Goal: Task Accomplishment & Management: Manage account settings

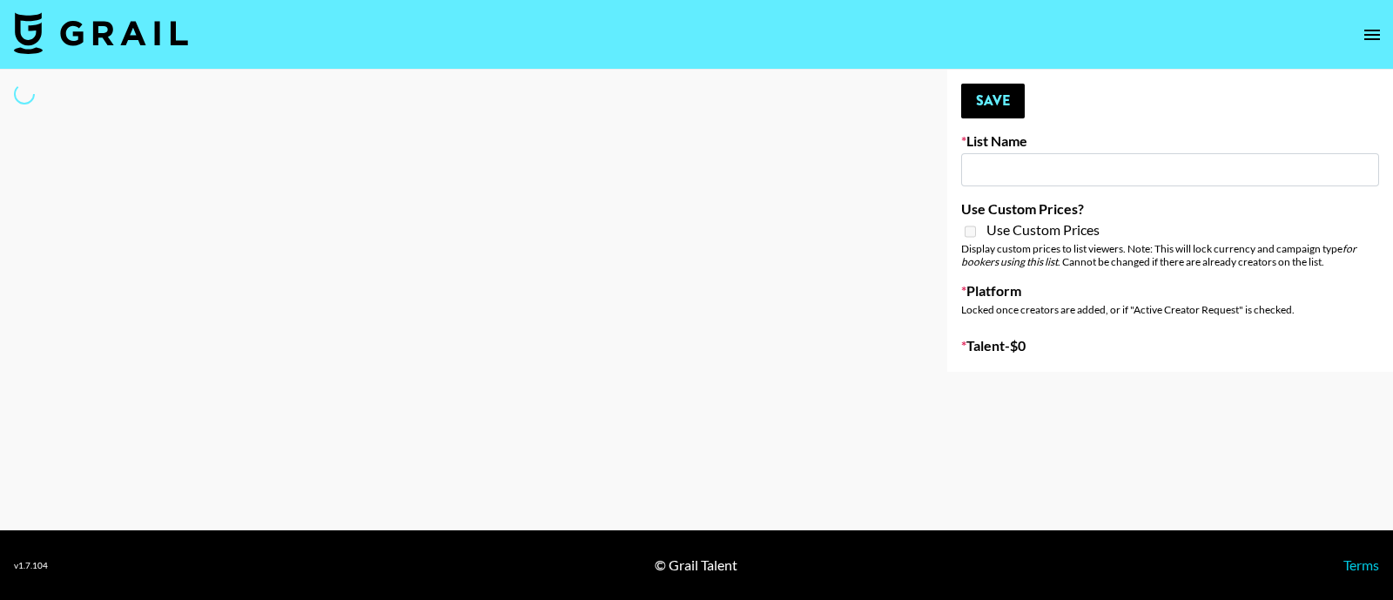
type input "GoVanni Campaign"
select select "Song"
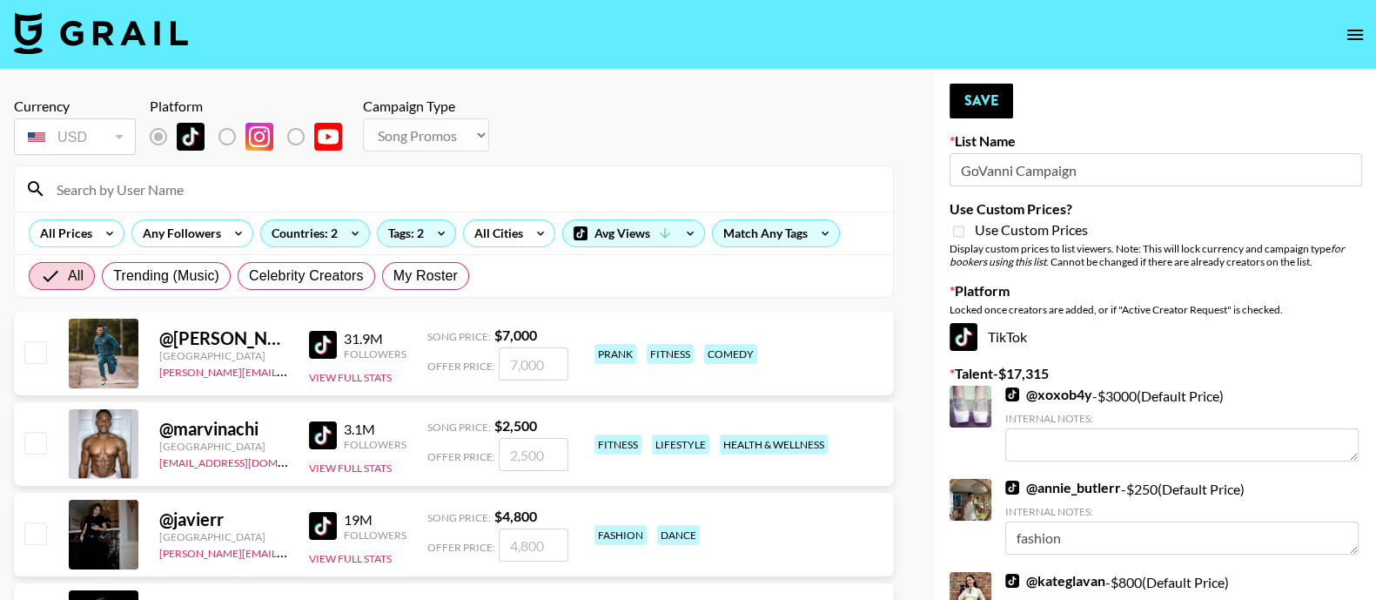
click at [366, 198] on input at bounding box center [464, 189] width 837 height 28
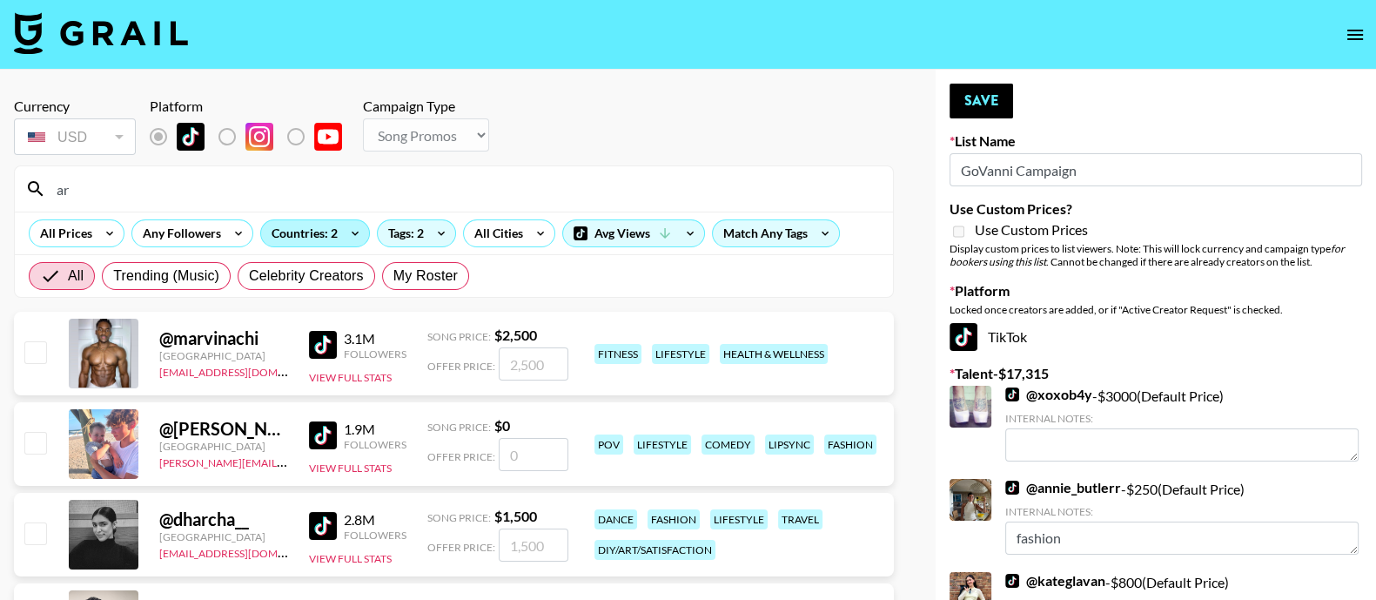
type input "arissaanj"
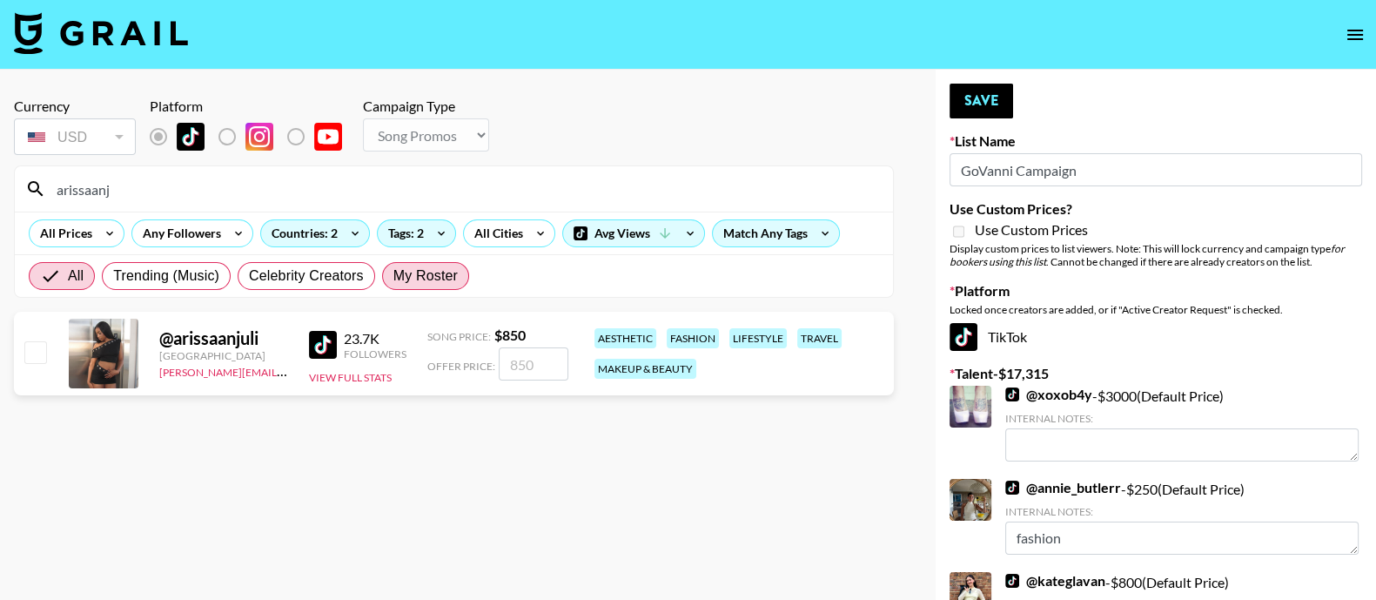
click at [435, 266] on span "My Roster" at bounding box center [425, 275] width 64 height 21
click at [393, 276] on input "My Roster" at bounding box center [393, 276] width 0 height 0
radio input "true"
click at [532, 363] on input "number" at bounding box center [534, 363] width 70 height 33
radio input "true"
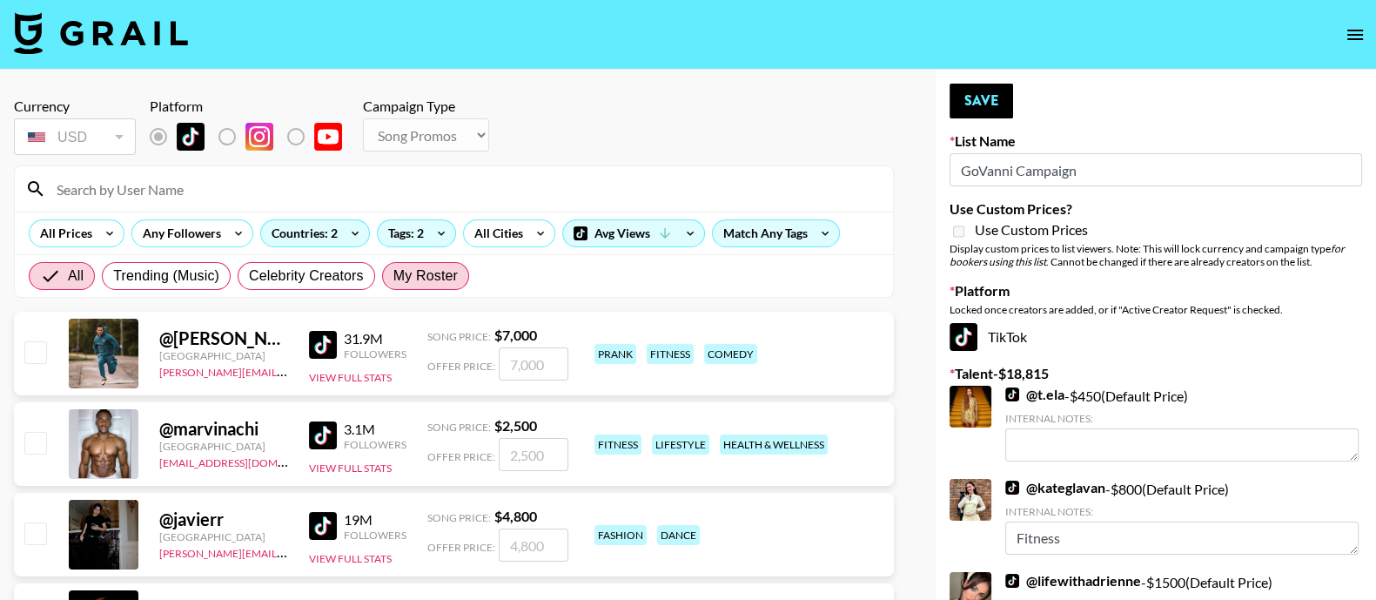
click at [430, 278] on span "My Roster" at bounding box center [425, 275] width 64 height 21
click at [393, 276] on input "My Roster" at bounding box center [393, 276] width 0 height 0
radio input "true"
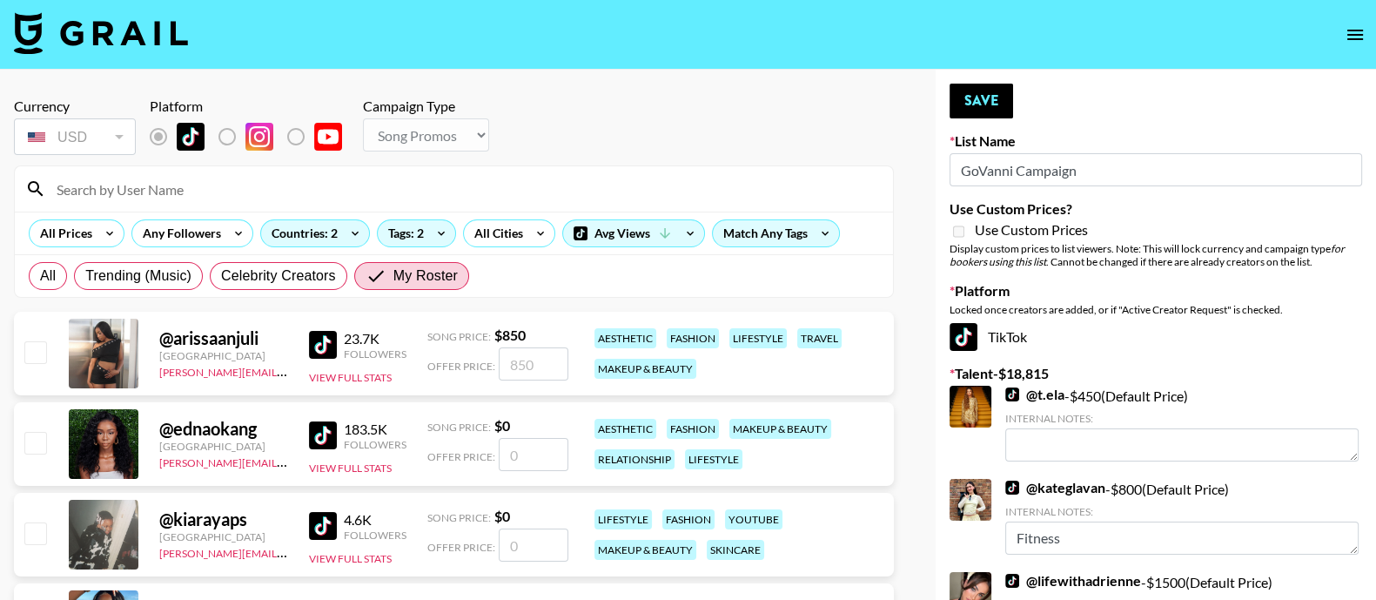
click at [546, 347] on input "number" at bounding box center [534, 363] width 70 height 33
radio input "true"
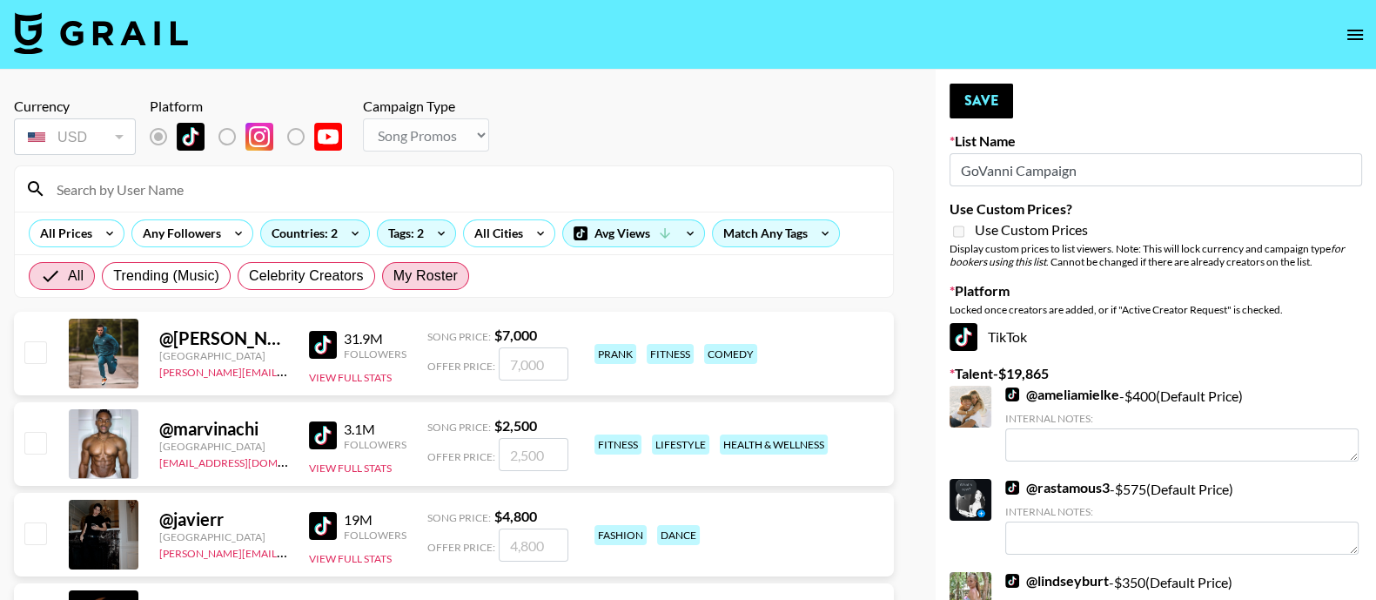
click at [432, 267] on span "My Roster" at bounding box center [425, 275] width 64 height 21
click at [393, 276] on input "My Roster" at bounding box center [393, 276] width 0 height 0
radio input "true"
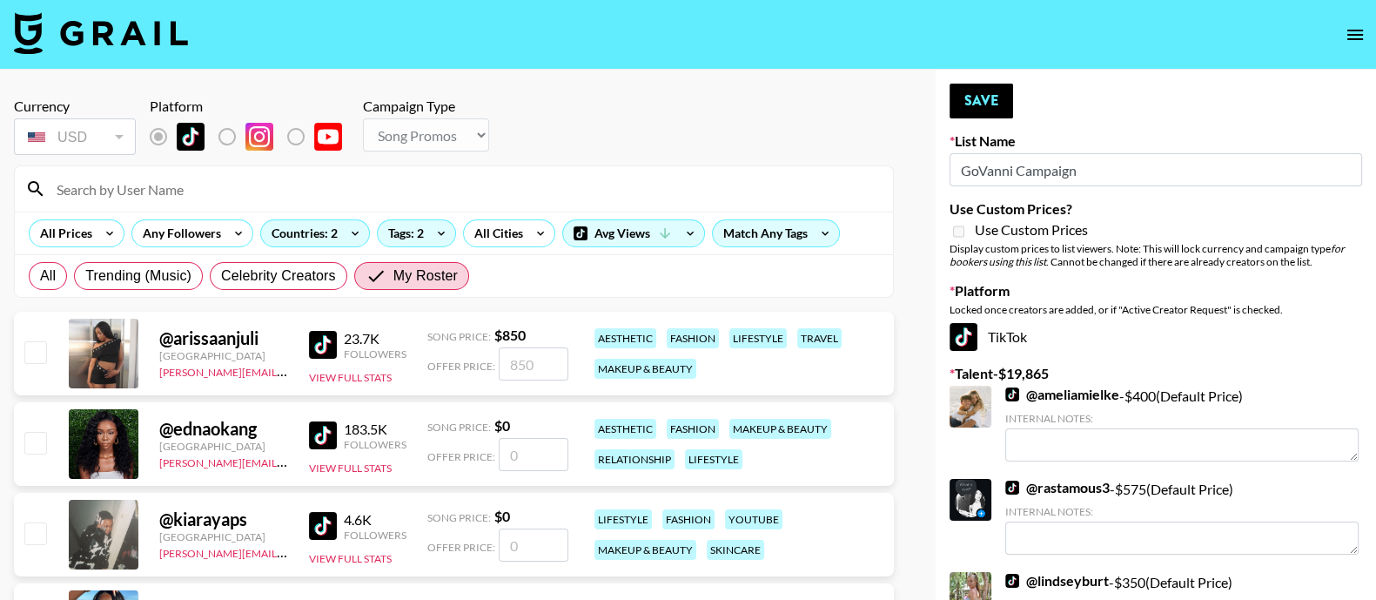
click at [540, 357] on input "number" at bounding box center [534, 363] width 70 height 33
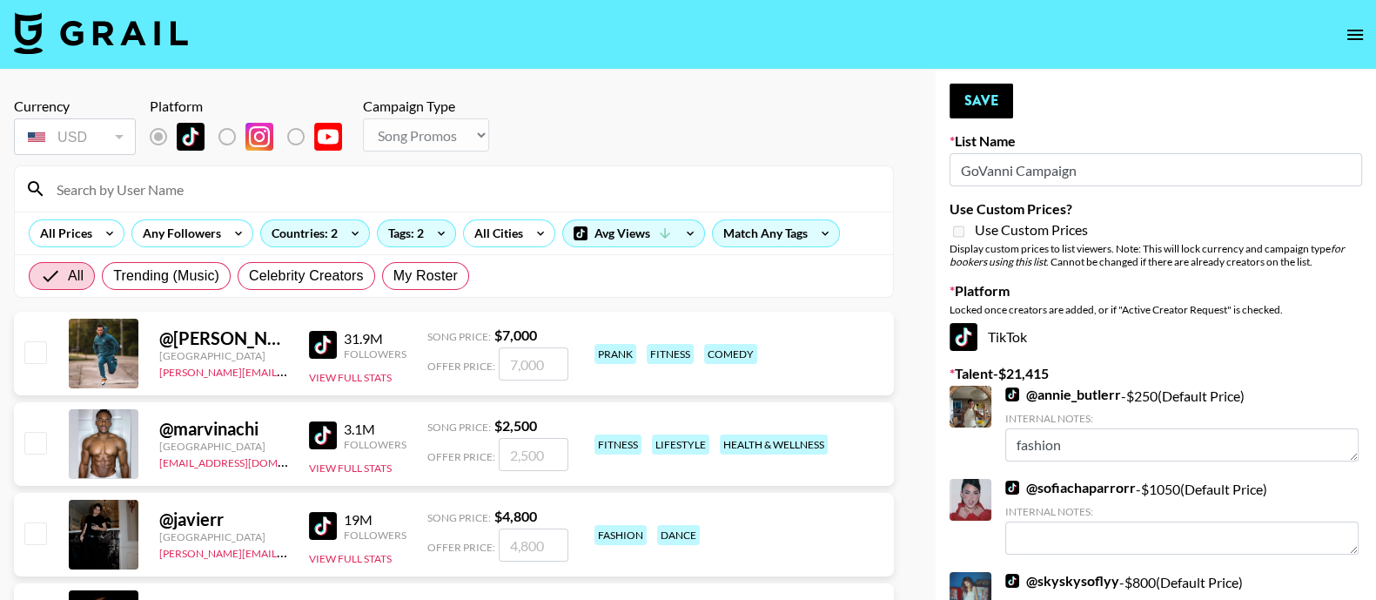
radio input "true"
click at [240, 190] on input at bounding box center [464, 189] width 837 height 28
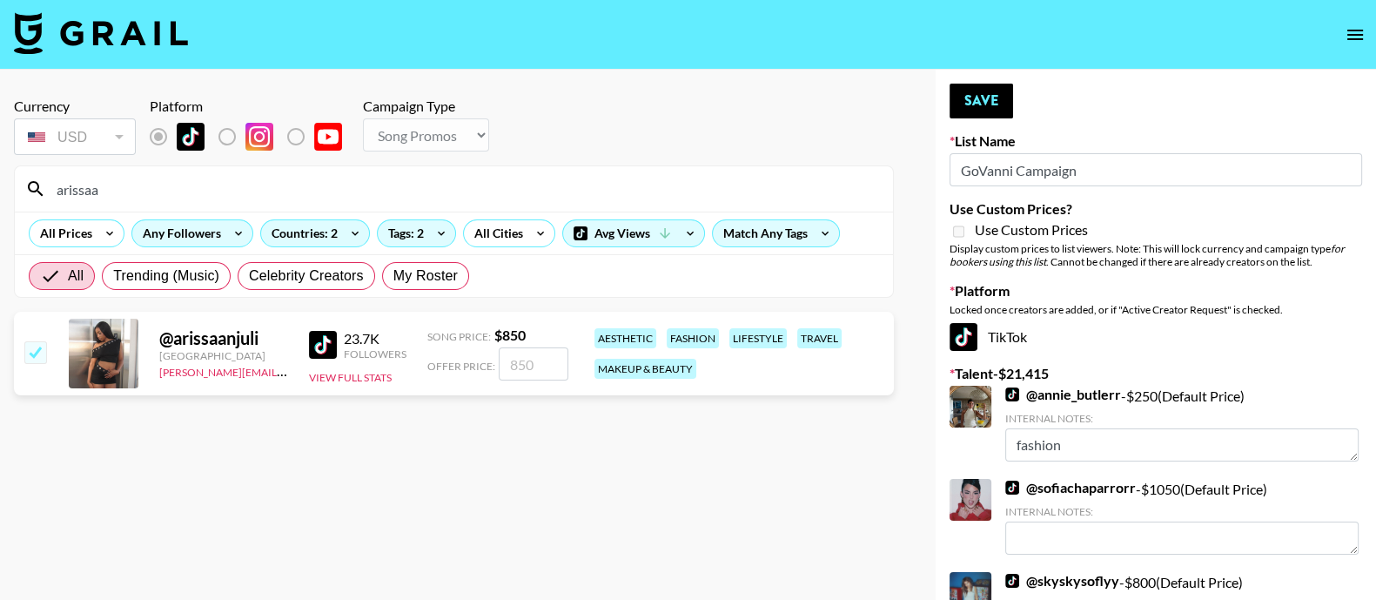
type input "arissa"
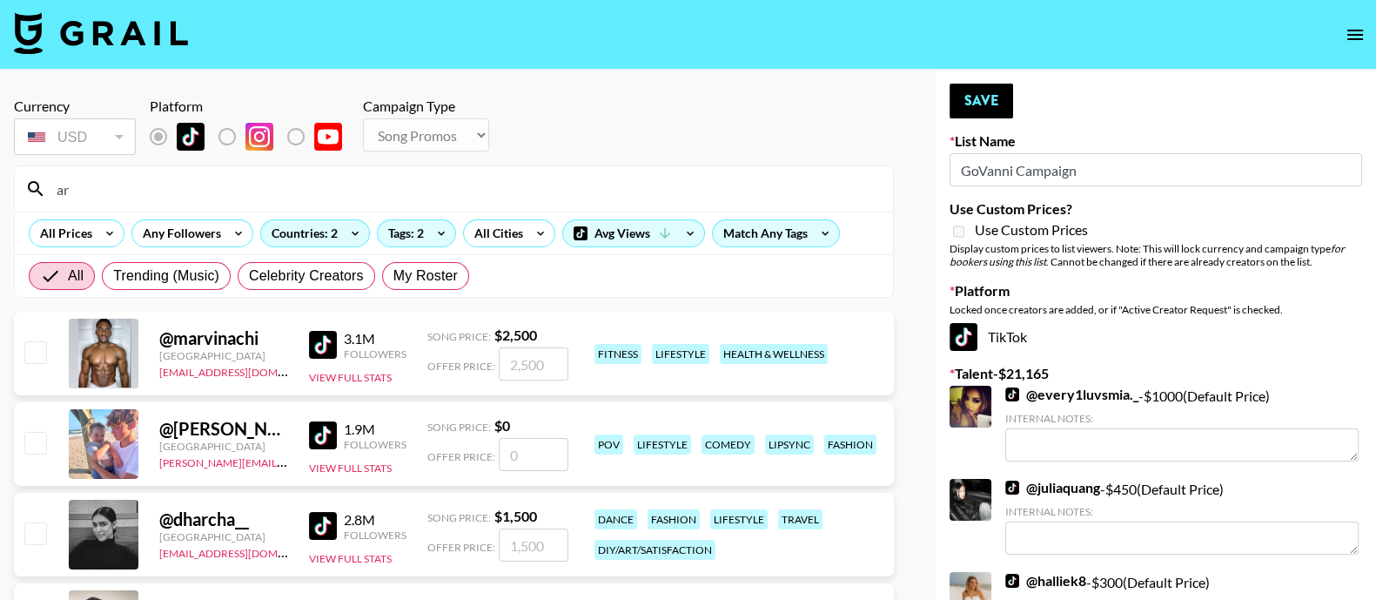
type input "arissaa"
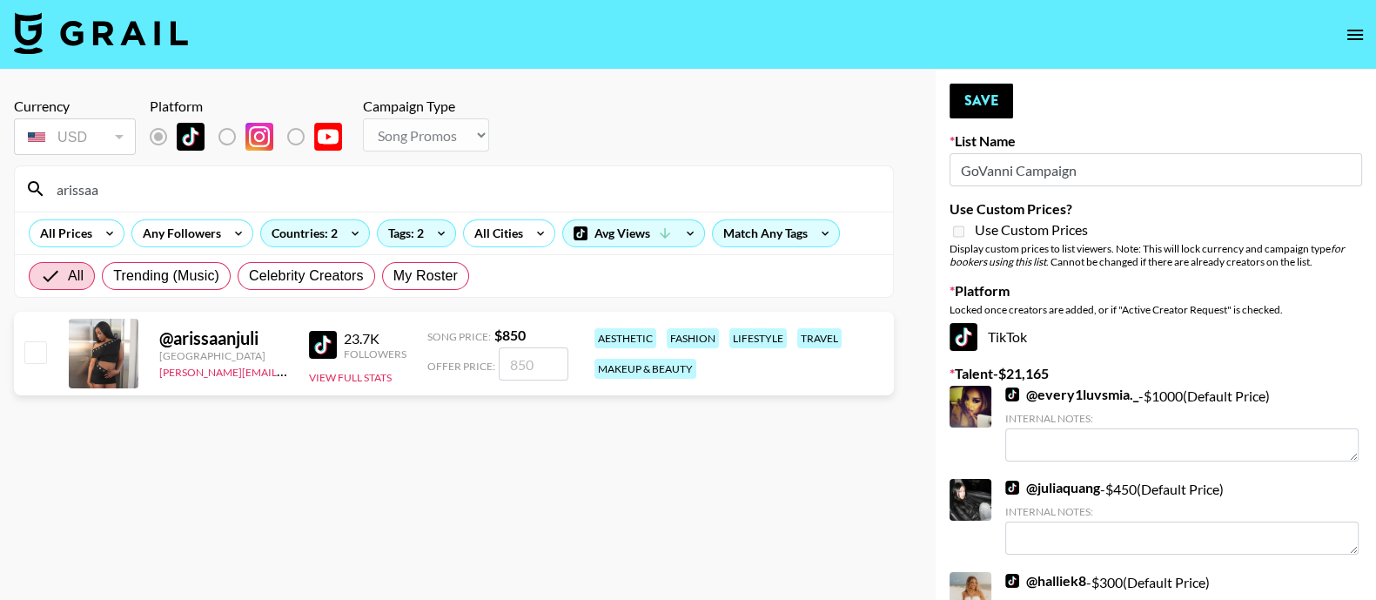
click at [525, 363] on input "number" at bounding box center [534, 363] width 70 height 33
type input "1"
checkbox input "true"
type input "1200"
click at [562, 418] on section "Currency USD USD ​ Platform Campaign Type Choose Type... Song Promos Brand Prom…" at bounding box center [454, 314] width 880 height 460
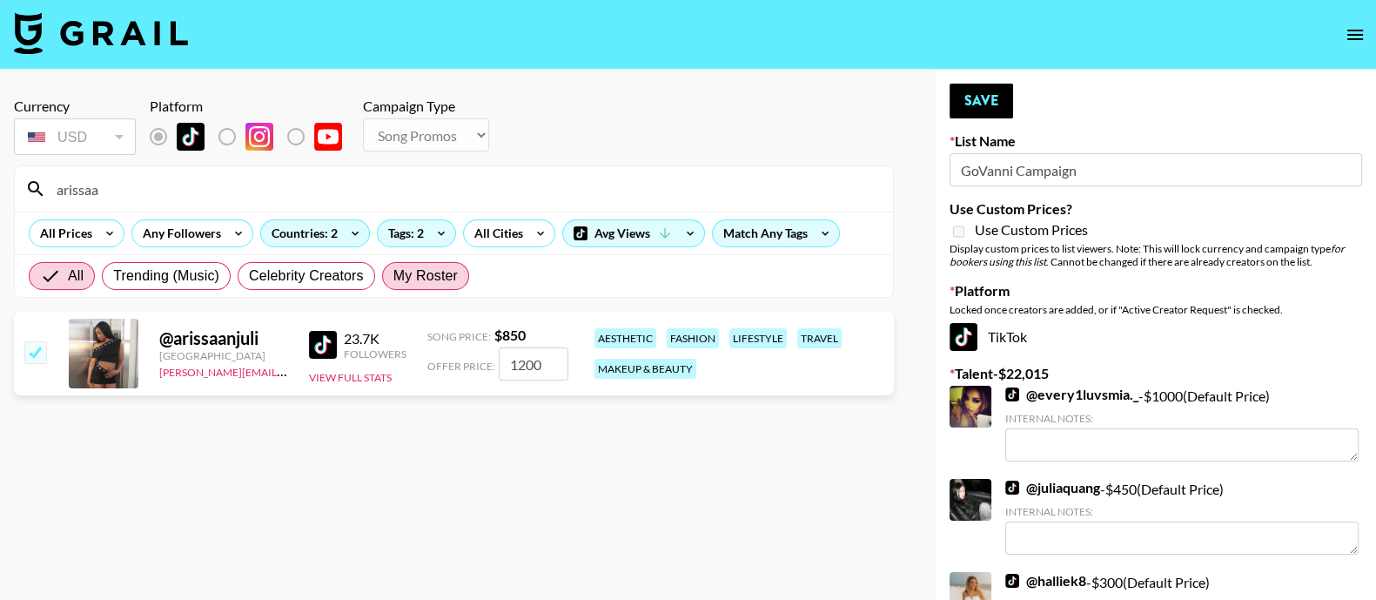
click at [400, 279] on span "My Roster" at bounding box center [425, 275] width 64 height 21
click at [393, 276] on input "My Roster" at bounding box center [393, 276] width 0 height 0
radio input "true"
click at [246, 178] on input "arissaa" at bounding box center [464, 189] width 837 height 28
type input "a"
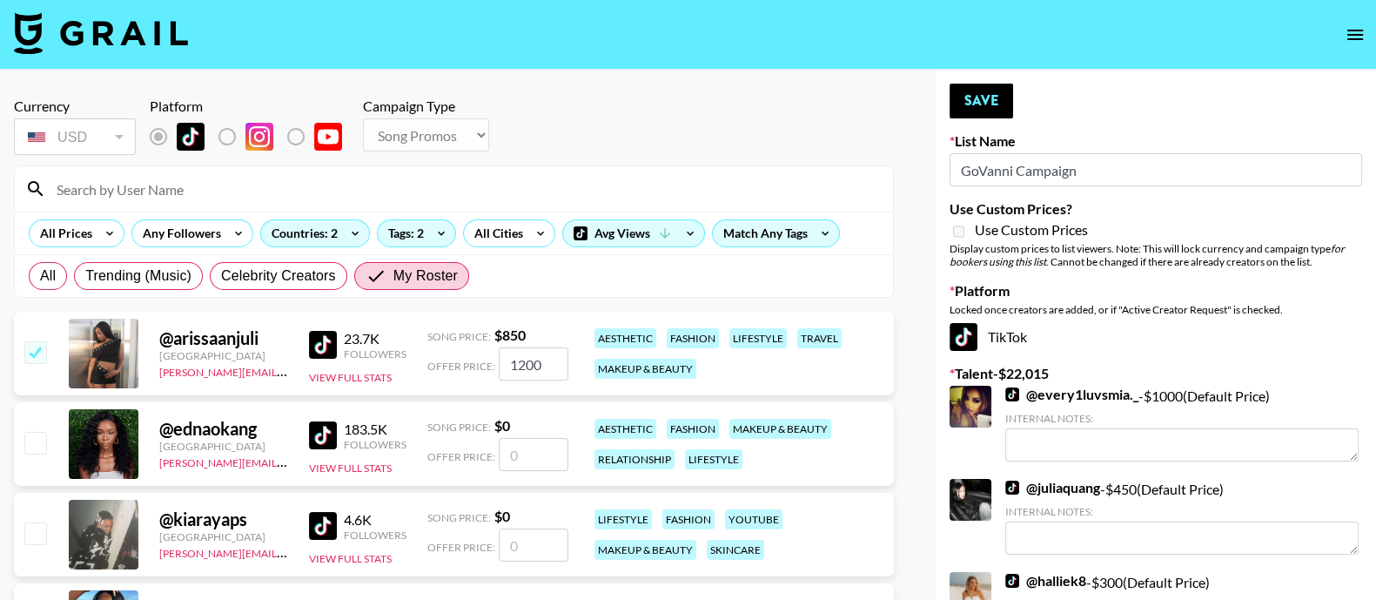
click at [527, 446] on input "number" at bounding box center [534, 454] width 70 height 33
checkbox input "true"
type input "2000"
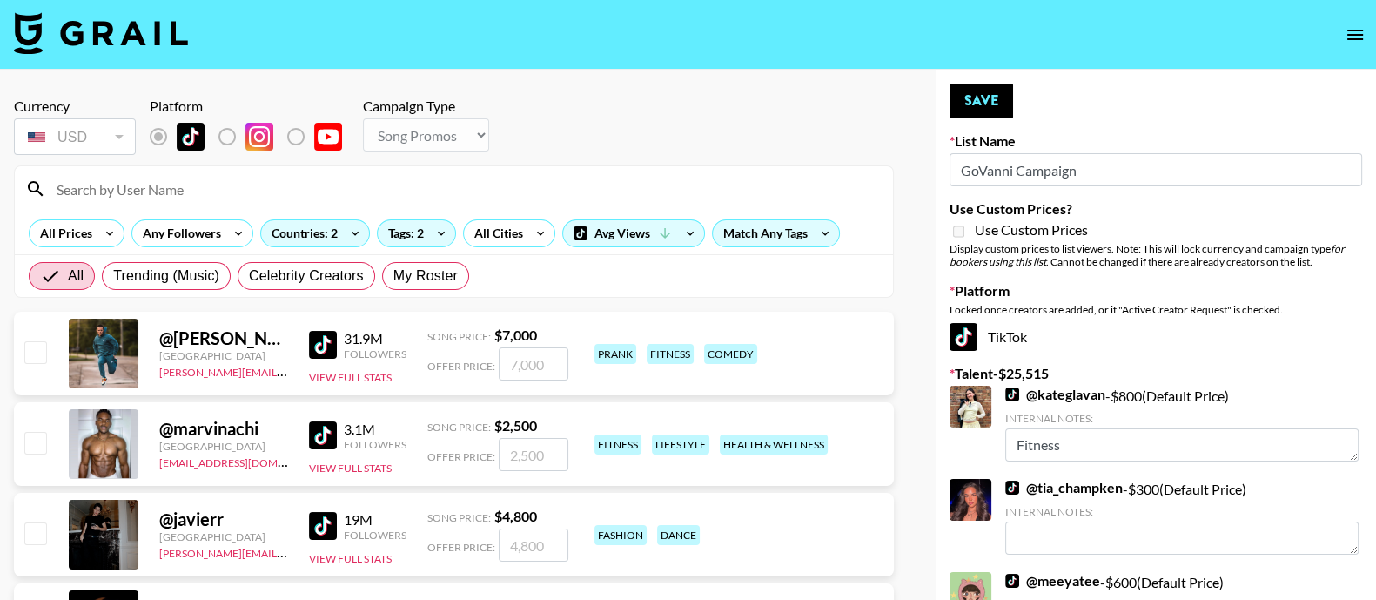
radio input "true"
click at [454, 177] on input at bounding box center [464, 189] width 837 height 28
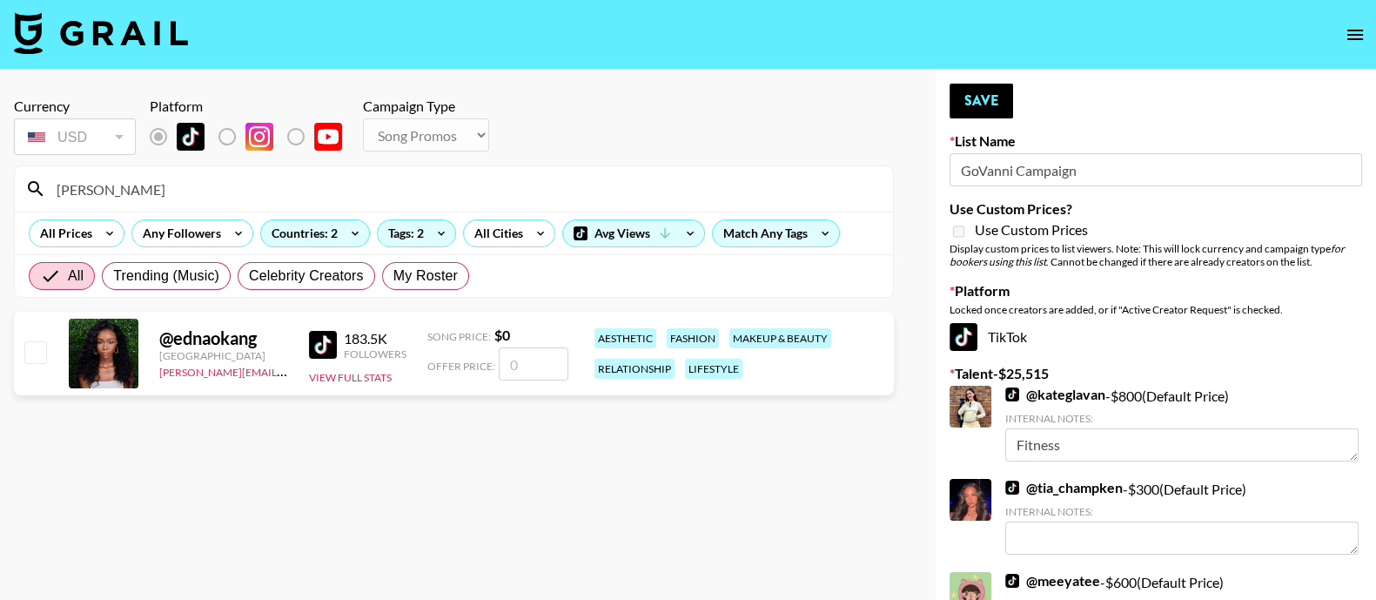
type input "edna"
click at [511, 376] on input "number" at bounding box center [534, 363] width 70 height 33
checkbox input "true"
click at [474, 433] on section "Currency USD USD ​ Platform Campaign Type Choose Type... Song Promos Brand Prom…" at bounding box center [454, 314] width 880 height 460
click at [554, 367] on input "2000" at bounding box center [534, 363] width 70 height 33
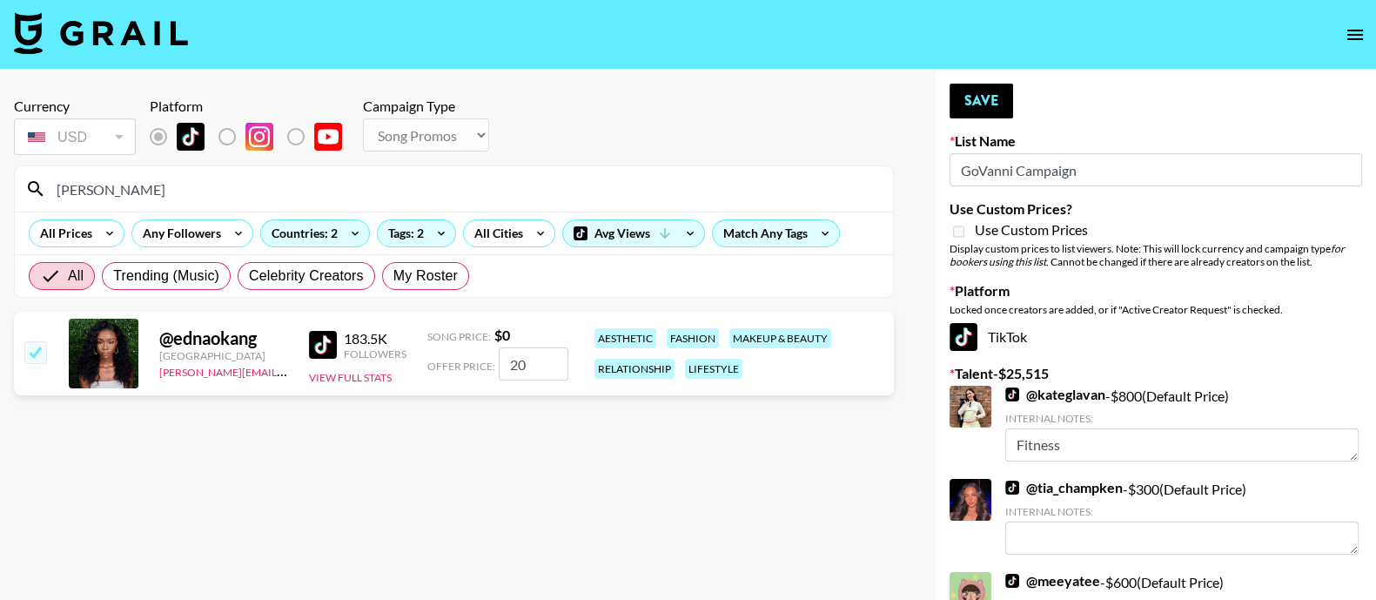
type input "2"
checkbox input "false"
checkbox input "true"
type input "1850"
click at [556, 390] on div "@ ednaokang United States lillian.esedebe@grail-talent.com 183.5K Followers Vie…" at bounding box center [454, 354] width 880 height 84
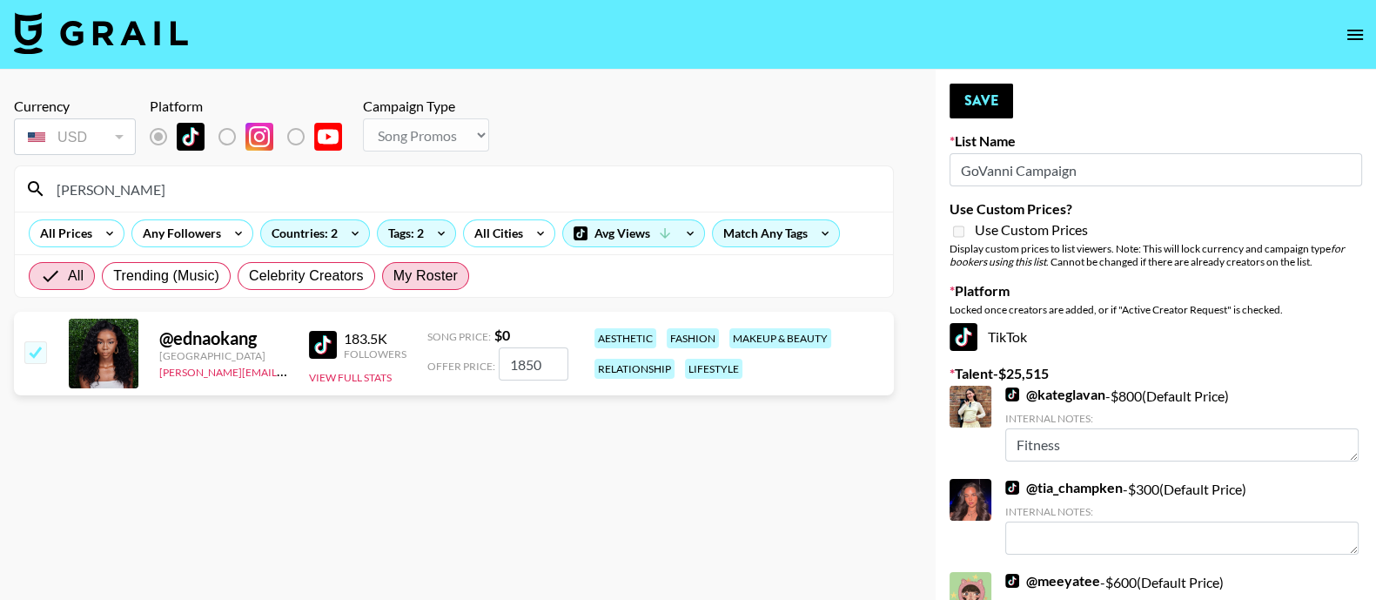
click at [431, 275] on span "My Roster" at bounding box center [425, 275] width 64 height 21
click at [393, 276] on input "My Roster" at bounding box center [393, 276] width 0 height 0
radio input "true"
click at [312, 177] on input "edna" at bounding box center [464, 189] width 837 height 28
type input "e"
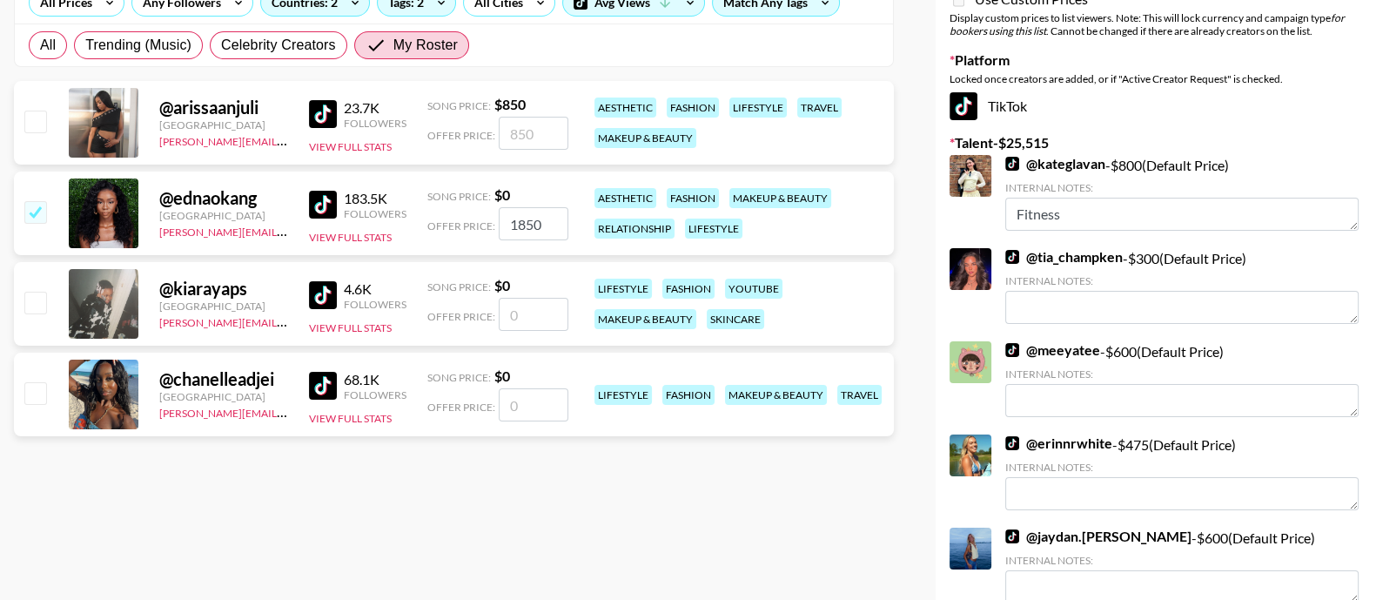
scroll to position [234, 0]
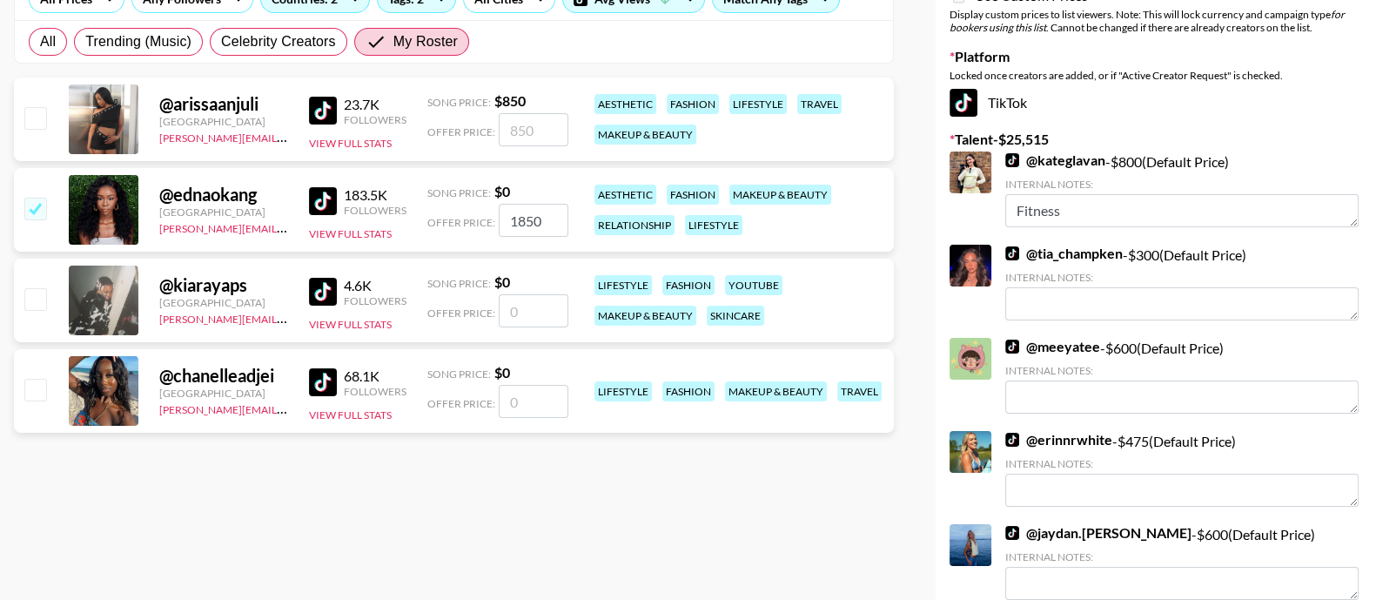
click at [514, 395] on input "number" at bounding box center [534, 401] width 70 height 33
checkbox input "true"
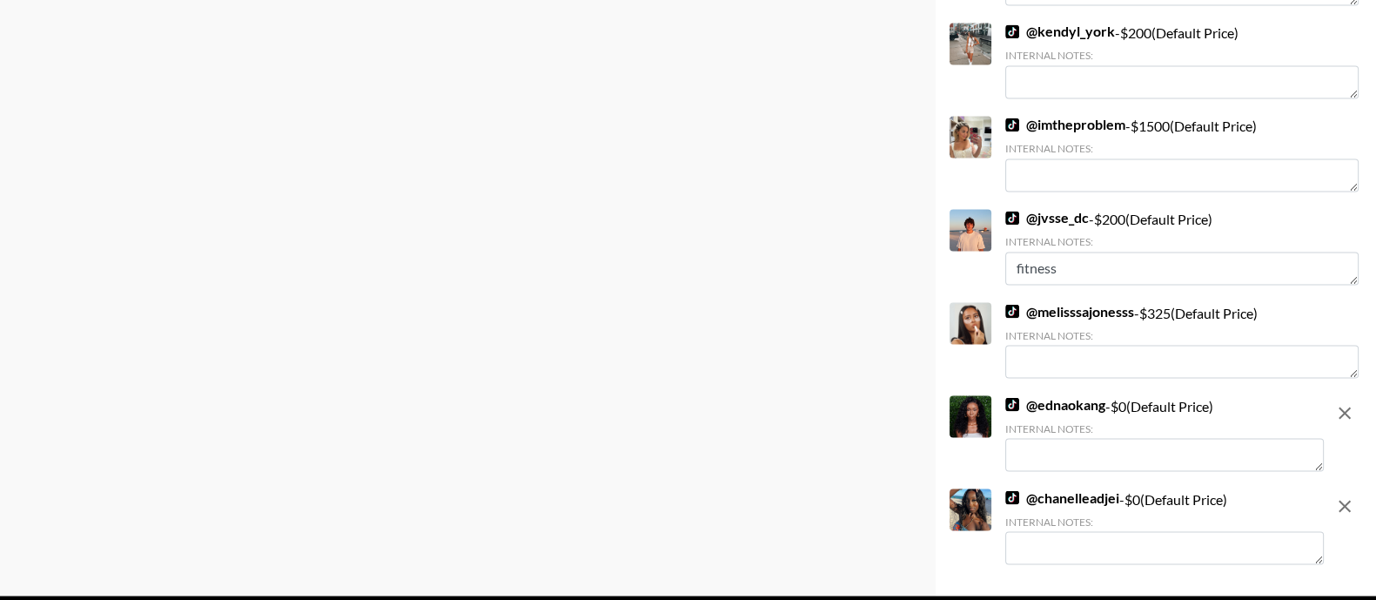
scroll to position [3879, 0]
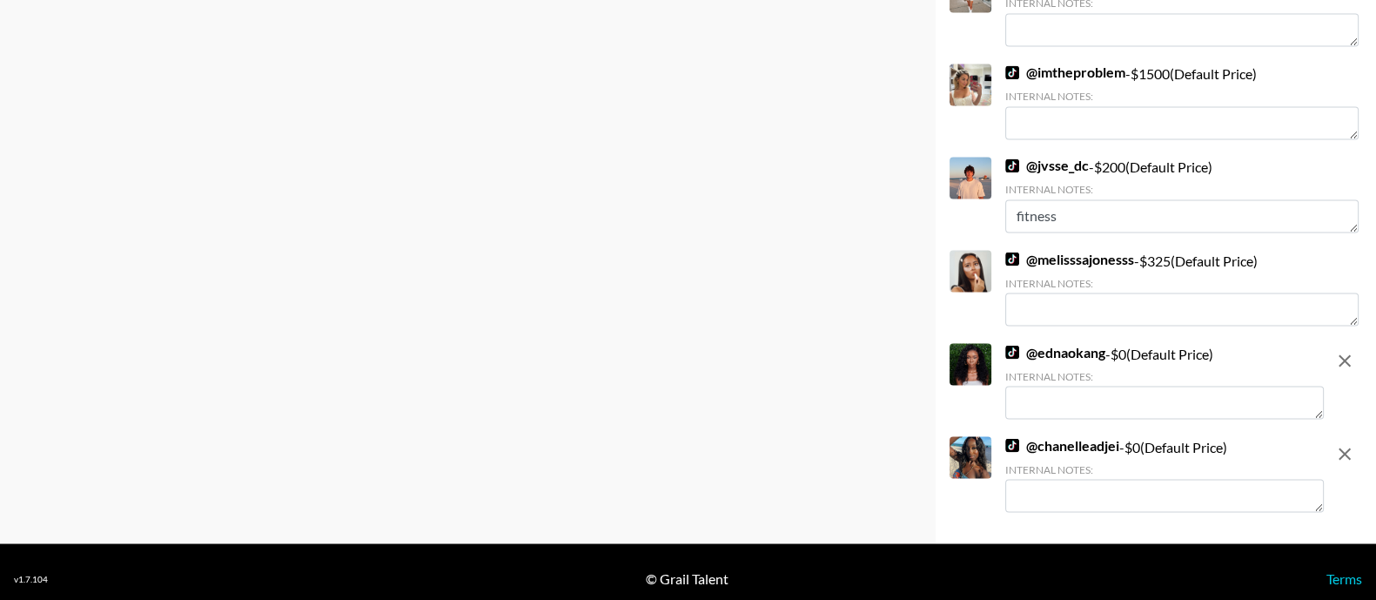
type input "1250"
click at [1049, 386] on textarea at bounding box center [1164, 402] width 319 height 33
type textarea "1"
type textarea "$1850"
click at [1054, 479] on textarea at bounding box center [1164, 495] width 319 height 33
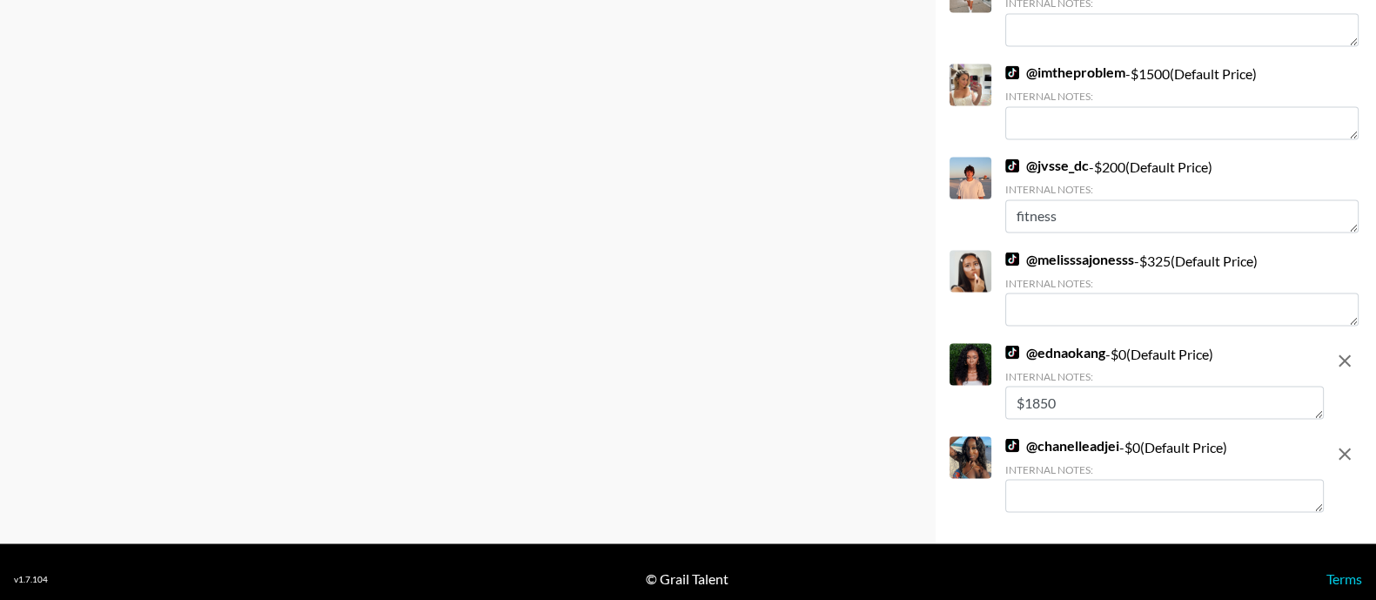
type textarea "&"
type textarea "$1500"
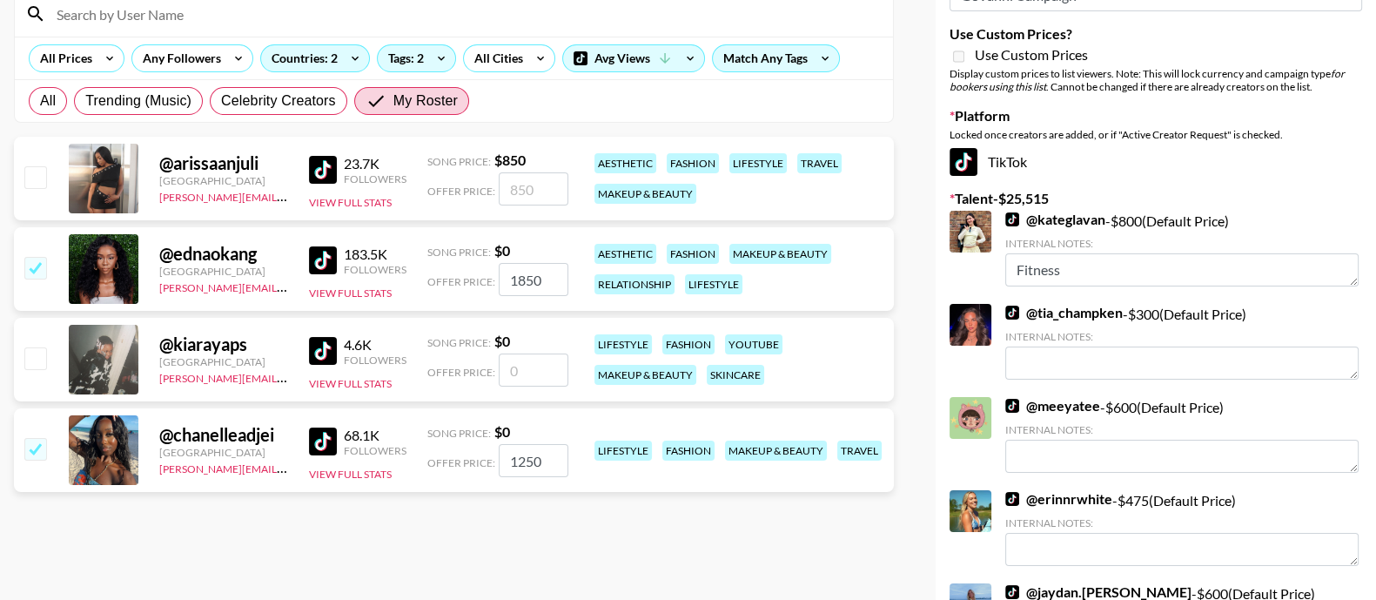
scroll to position [178, 0]
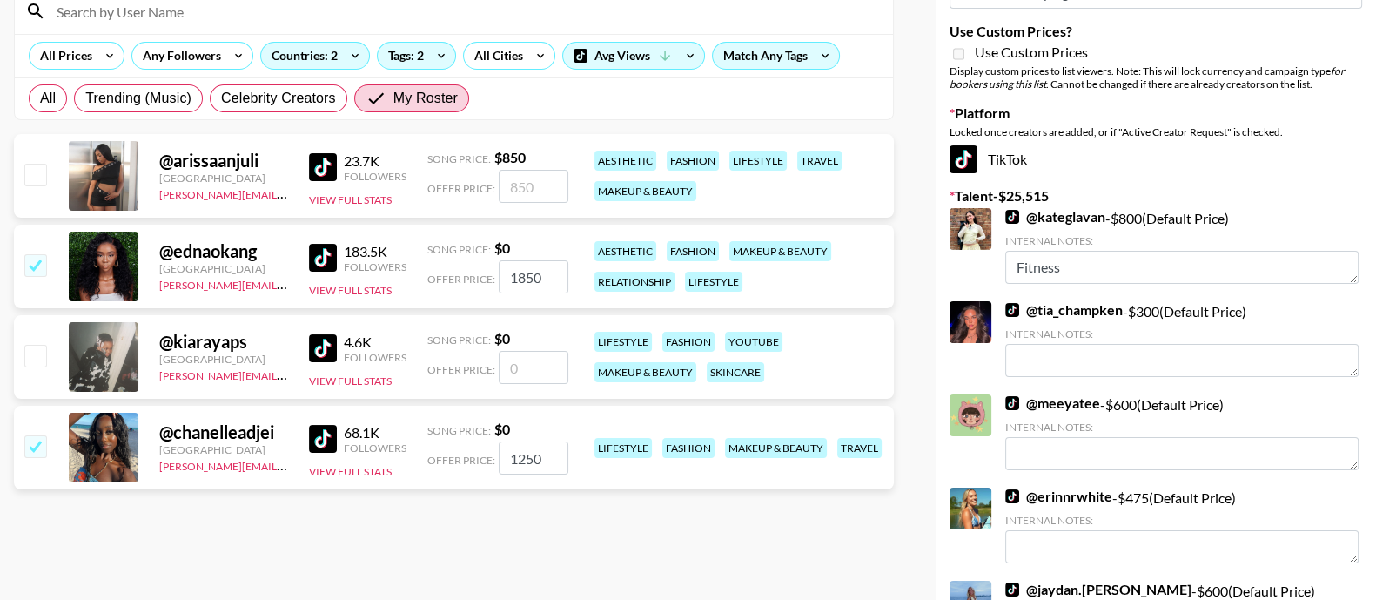
click at [17, 173] on div "@ arissaanjuli United States lillian.esedebe@grail-talent.com 23.7K Followers V…" at bounding box center [454, 176] width 880 height 84
click at [36, 176] on input "checkbox" at bounding box center [34, 174] width 21 height 21
checkbox input "true"
type input "850"
click at [545, 192] on input "850" at bounding box center [534, 186] width 70 height 33
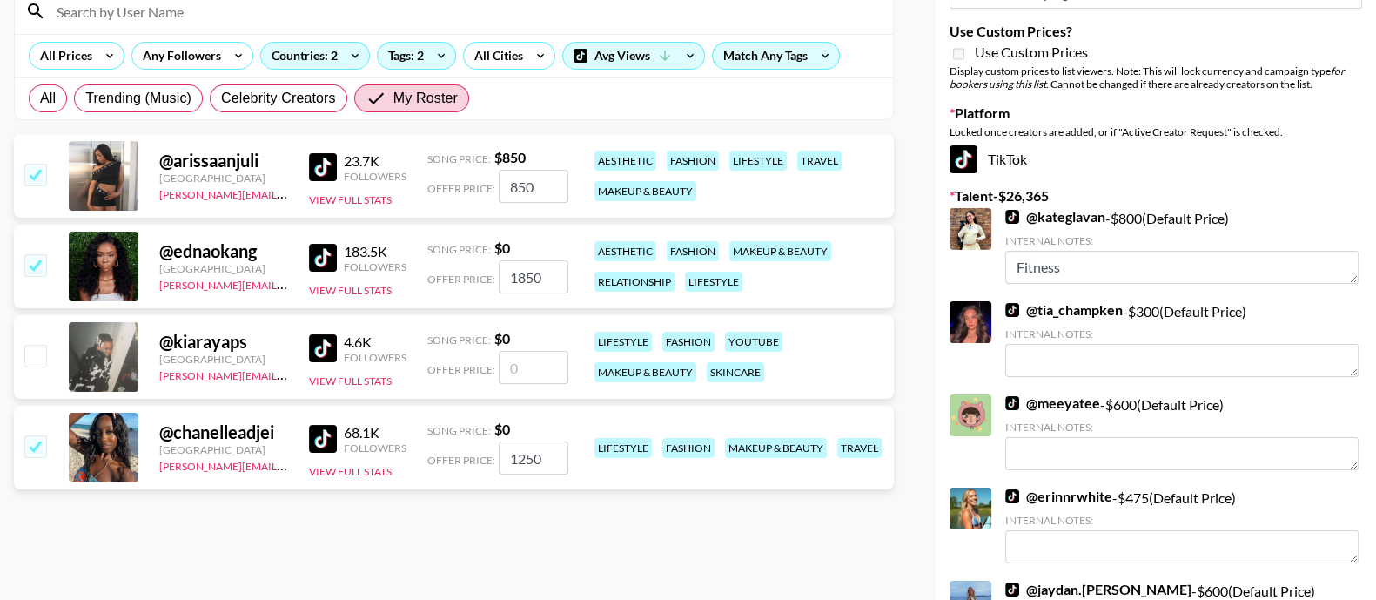
click at [545, 192] on input "850" at bounding box center [534, 186] width 70 height 33
checkbox input "false"
type input "1"
checkbox input "true"
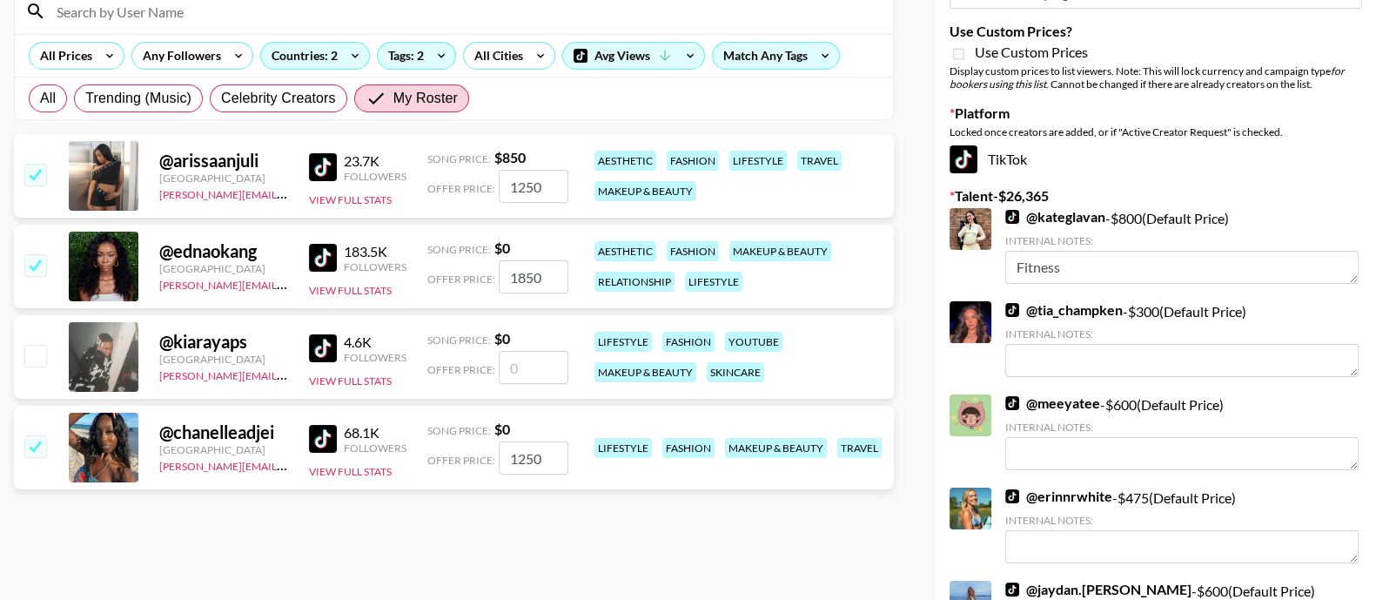
type input "1250"
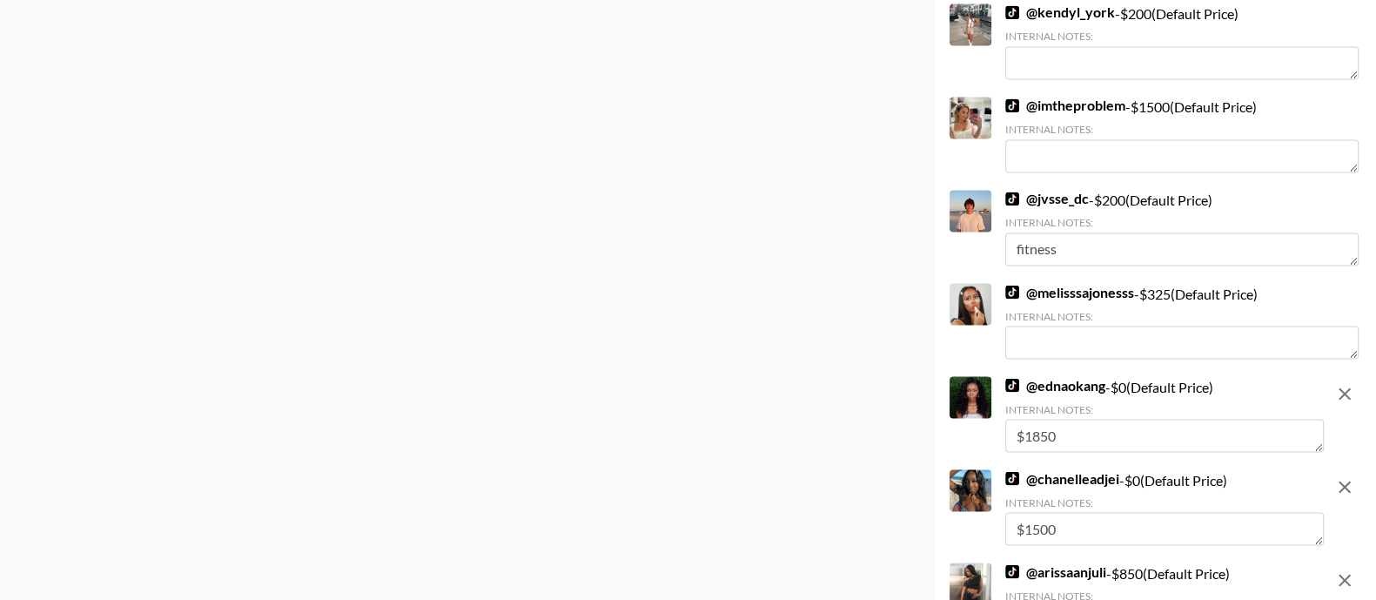
scroll to position [3972, 0]
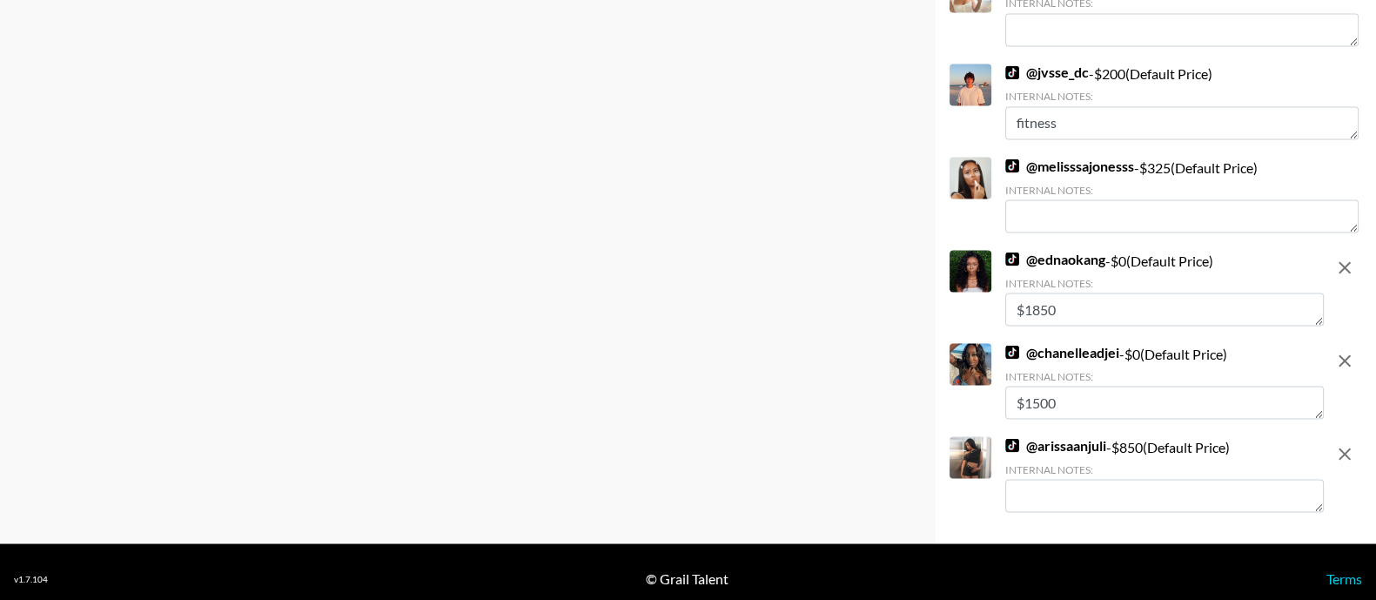
click at [1118, 479] on textarea at bounding box center [1164, 495] width 319 height 33
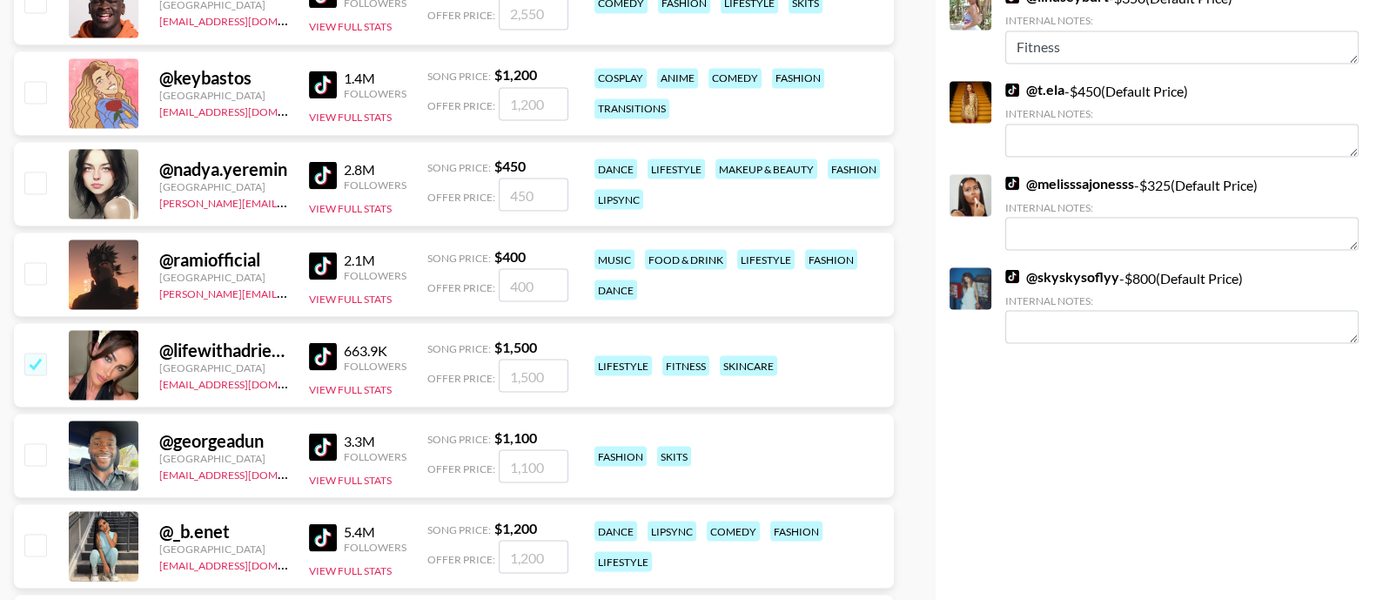
radio input "true"
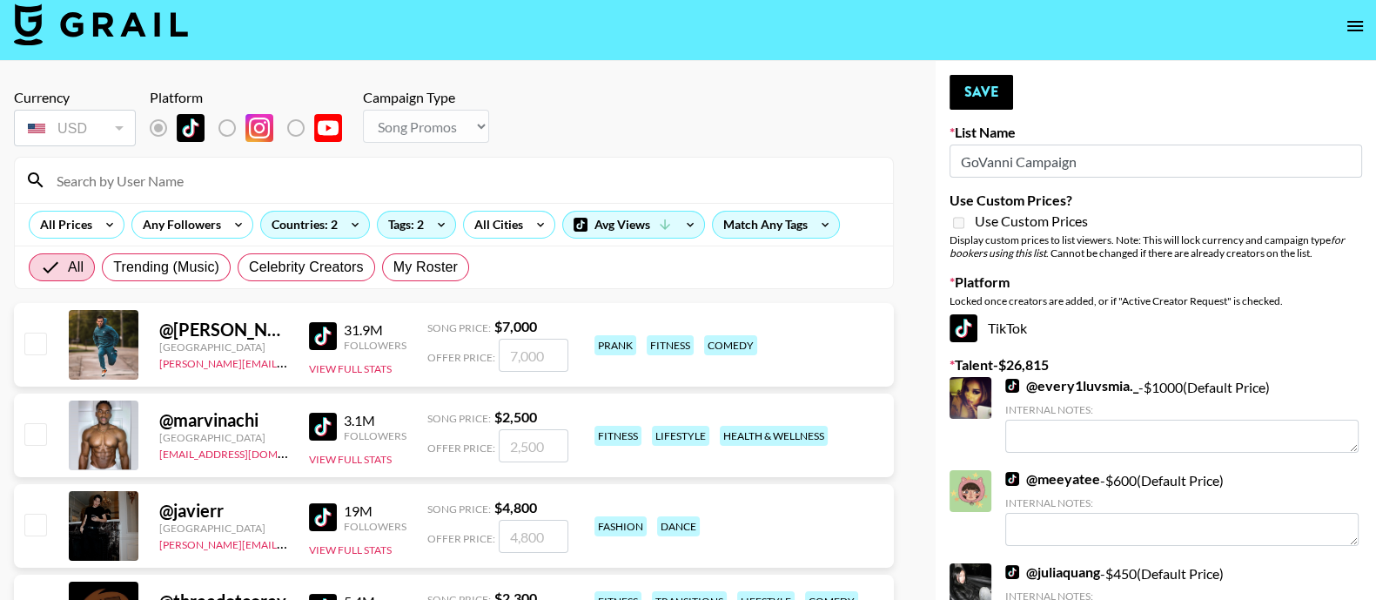
scroll to position [0, 0]
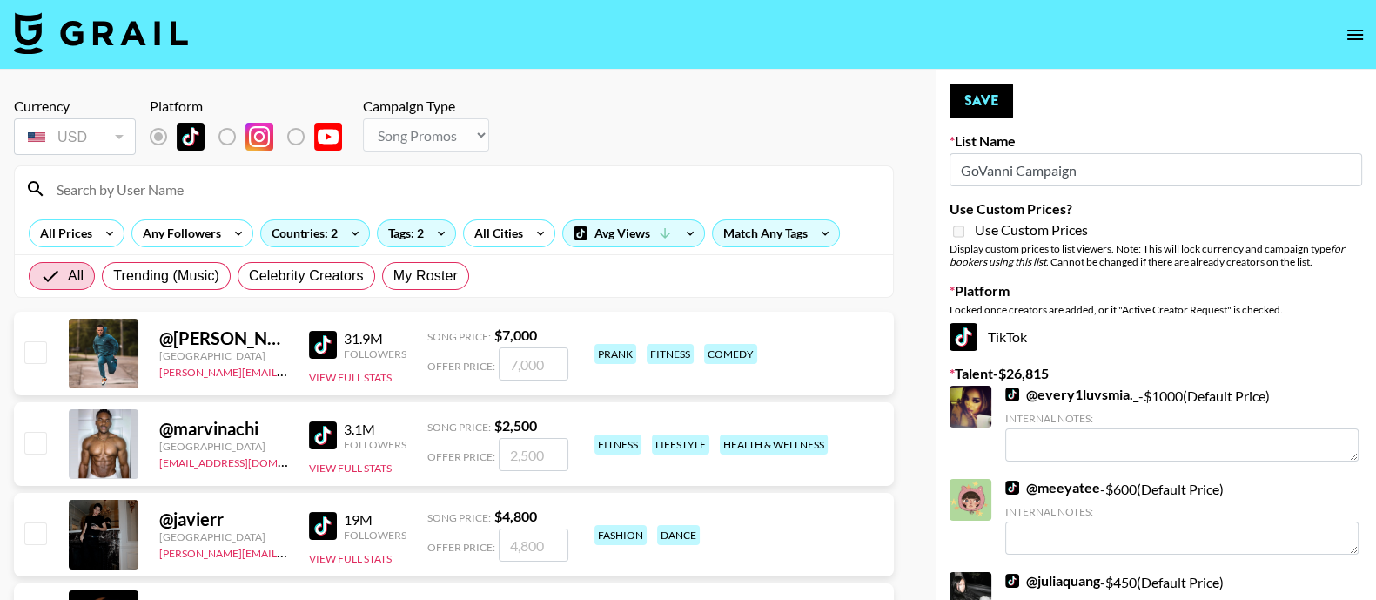
click at [271, 181] on input at bounding box center [464, 189] width 837 height 28
type input "ar"
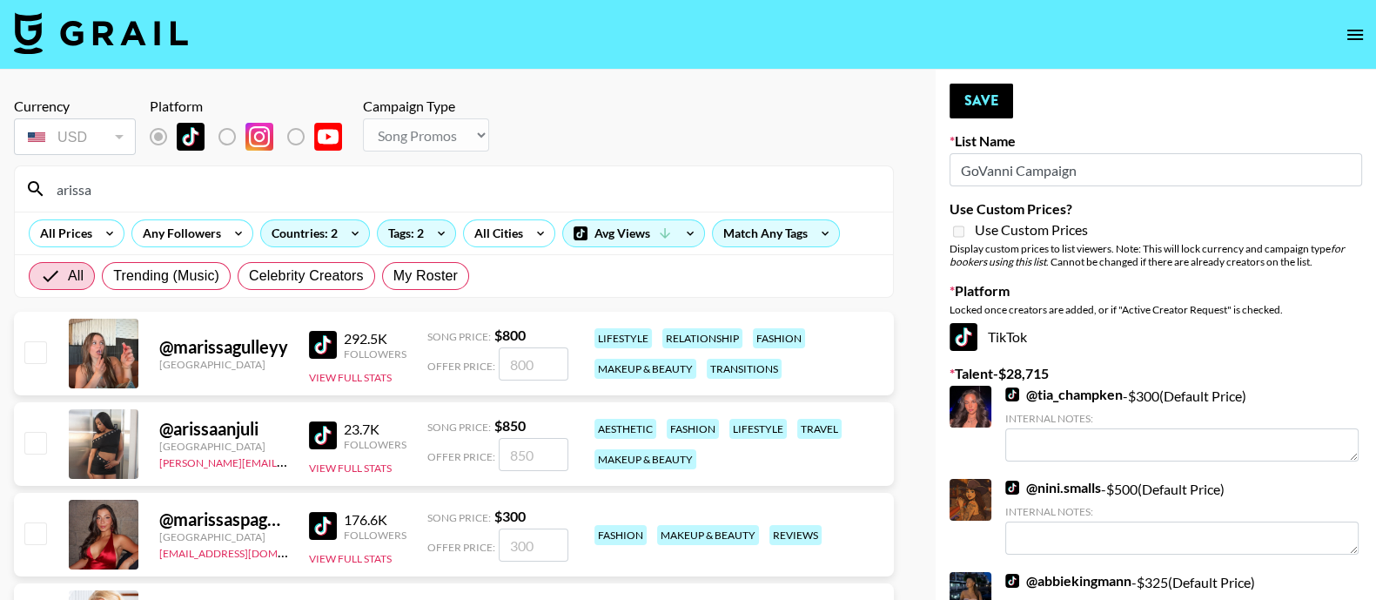
type input "arissa"
click at [514, 459] on input "number" at bounding box center [534, 454] width 70 height 33
checkbox input "true"
type input "1250"
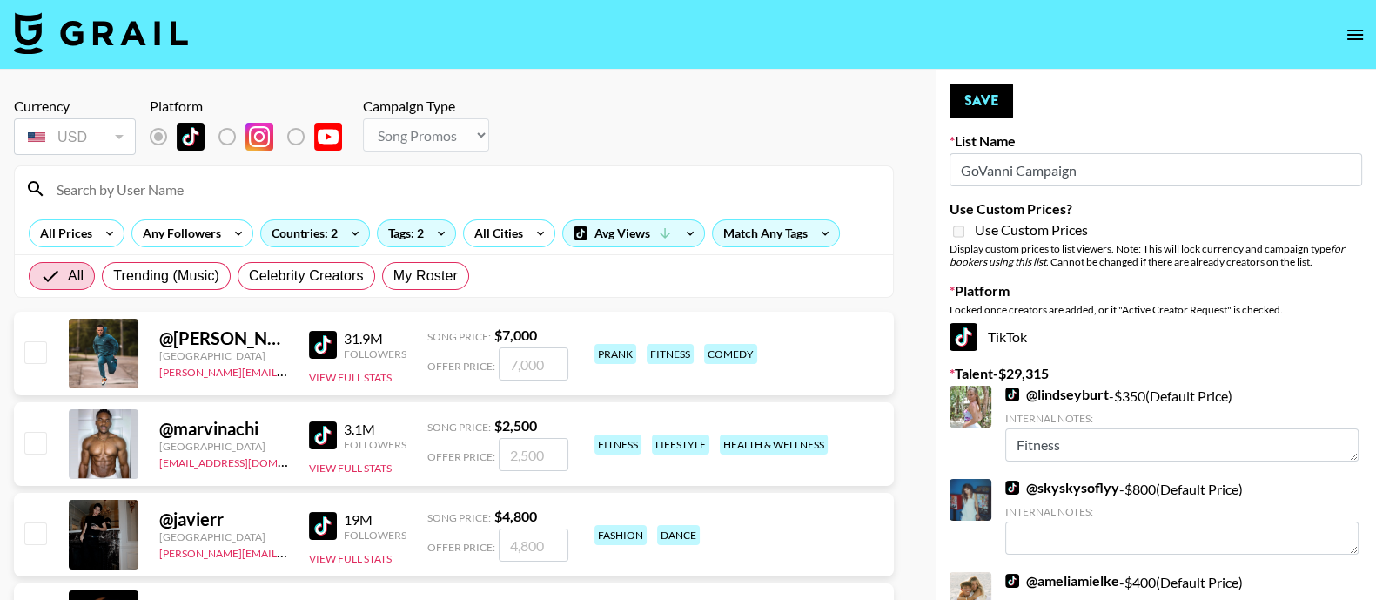
click at [271, 185] on input at bounding box center [464, 189] width 837 height 28
type input "arissaa"
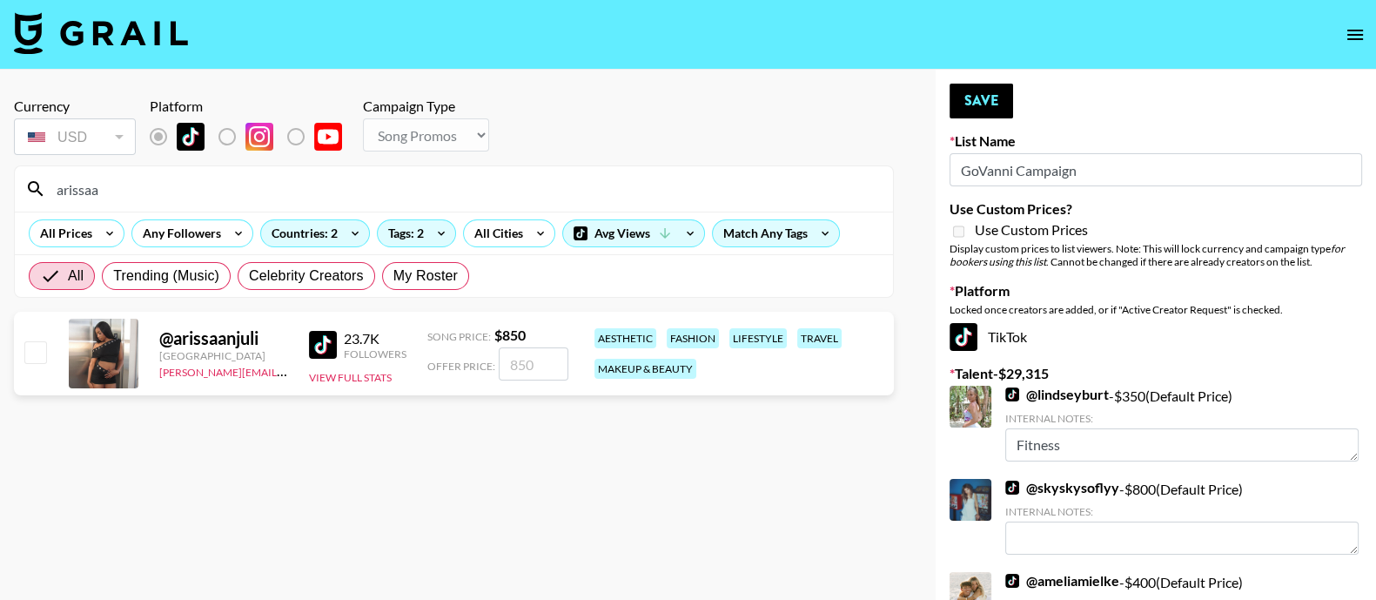
click at [38, 343] on input "checkbox" at bounding box center [34, 351] width 21 height 21
checkbox input "true"
click at [540, 367] on input "850" at bounding box center [534, 363] width 70 height 33
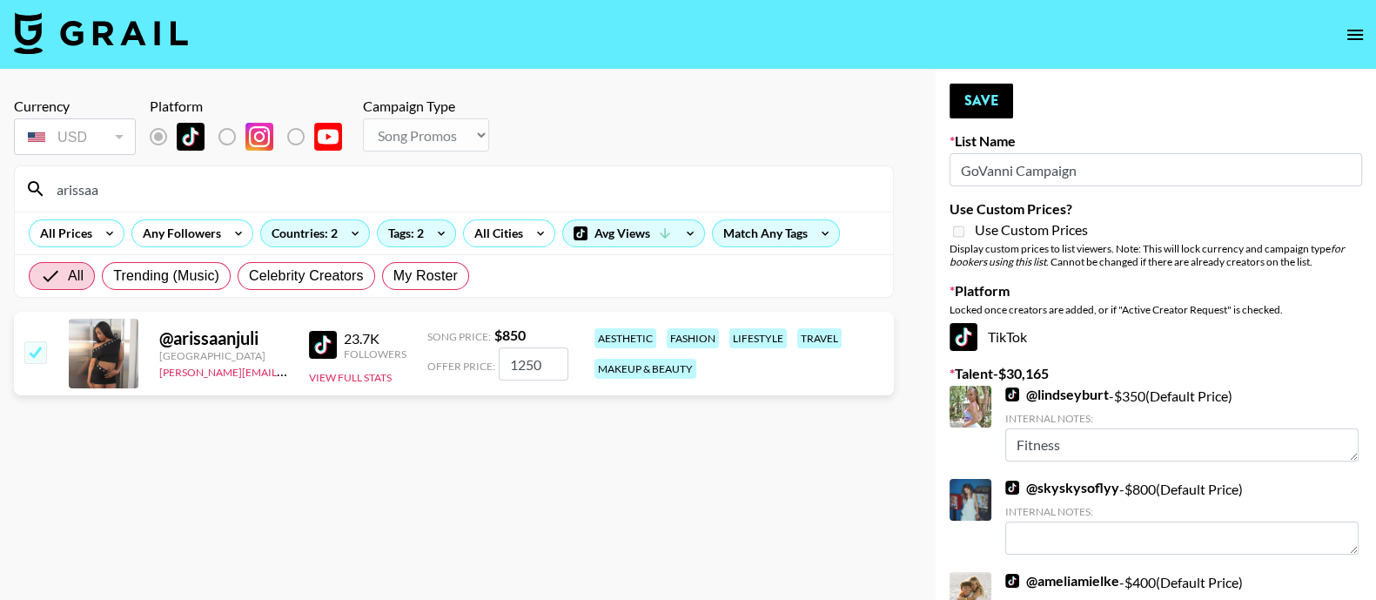
type input "1250"
click at [743, 458] on section "Currency USD USD ​ Platform Campaign Type Choose Type... Song Promos Brand Prom…" at bounding box center [454, 314] width 880 height 460
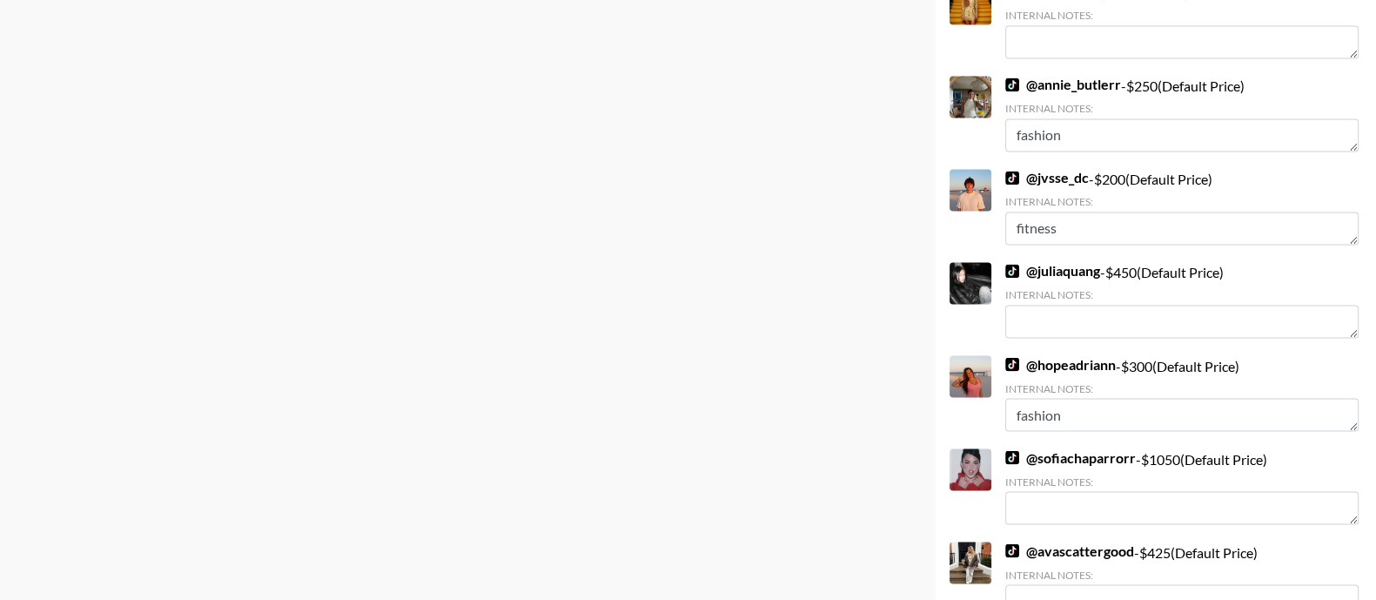
scroll to position [4159, 0]
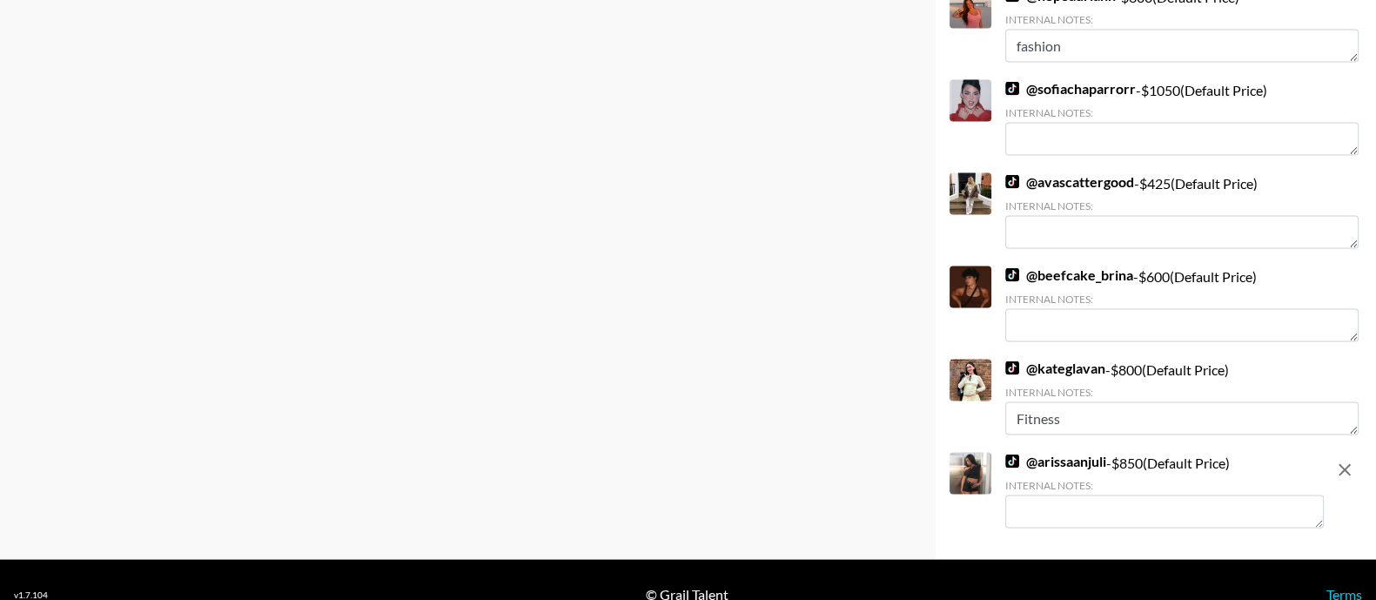
click at [1040, 495] on textarea at bounding box center [1164, 511] width 319 height 33
type textarea "$1250"
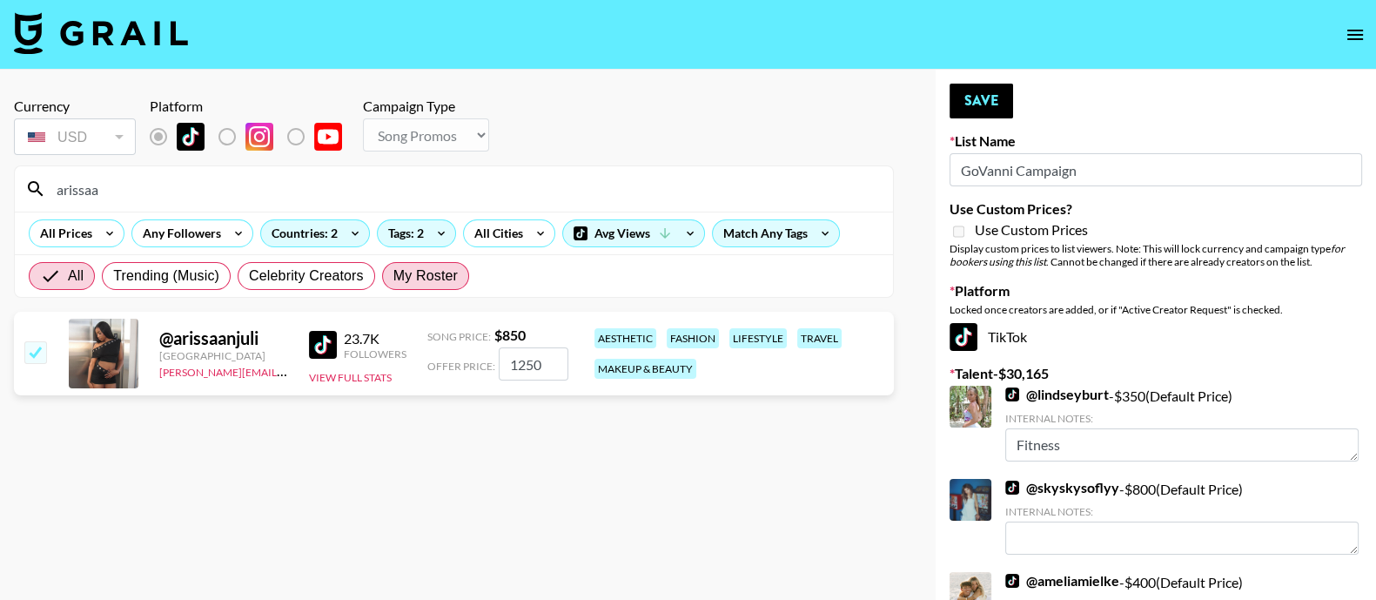
click at [421, 273] on span "My Roster" at bounding box center [425, 275] width 64 height 21
click at [393, 276] on input "My Roster" at bounding box center [393, 276] width 0 height 0
radio input "true"
click at [283, 193] on input "arissaa" at bounding box center [464, 189] width 837 height 28
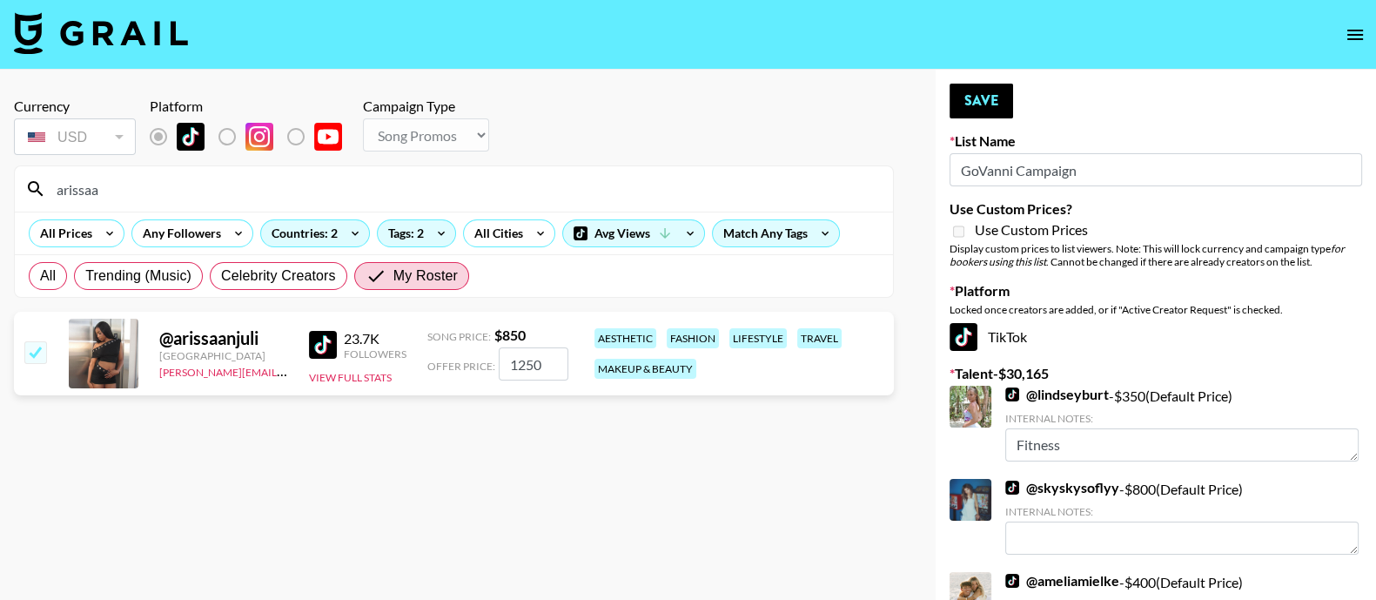
click at [283, 193] on input "arissaa" at bounding box center [464, 189] width 837 height 28
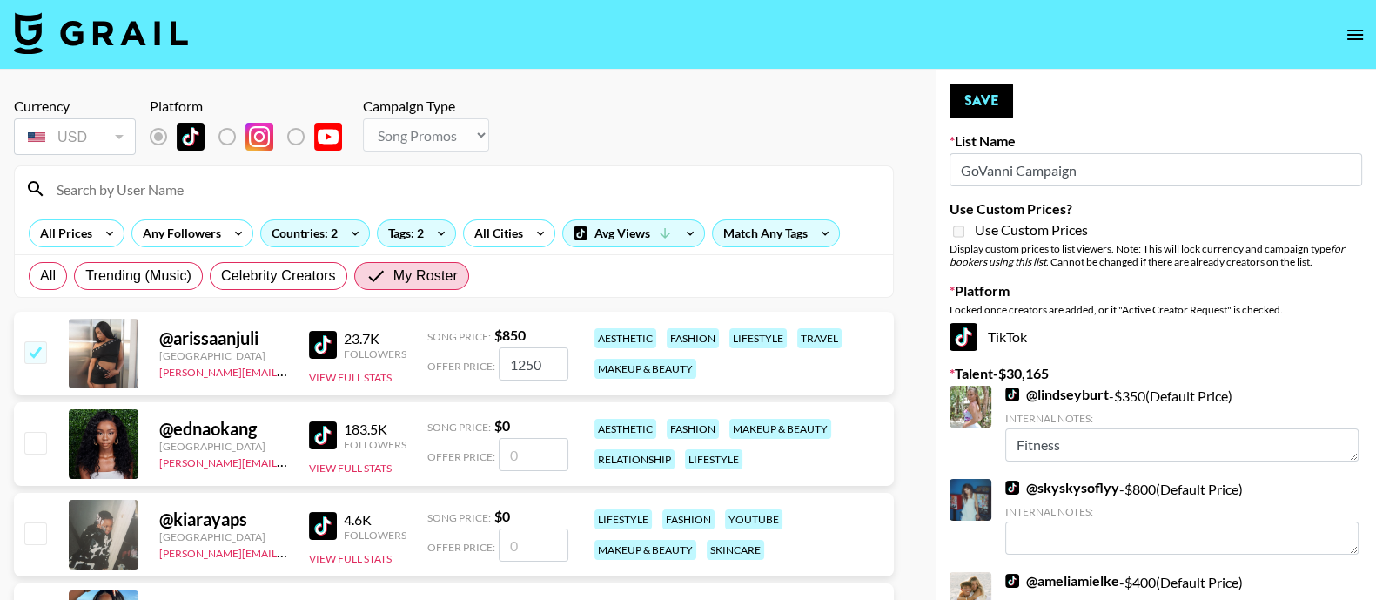
click at [37, 450] on input "checkbox" at bounding box center [34, 442] width 21 height 21
click at [32, 437] on input "checkbox" at bounding box center [34, 442] width 21 height 21
checkbox input "false"
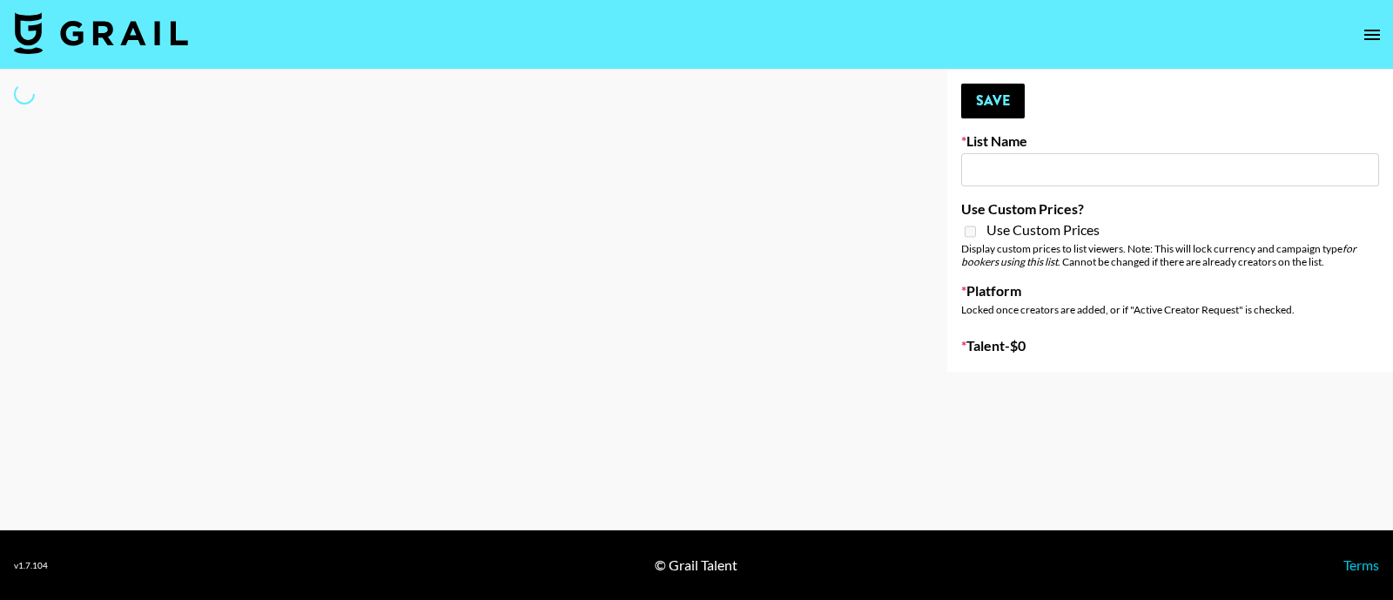
type input "GoVanni Campaign"
select select "Song"
